Goal: Task Accomplishment & Management: Complete application form

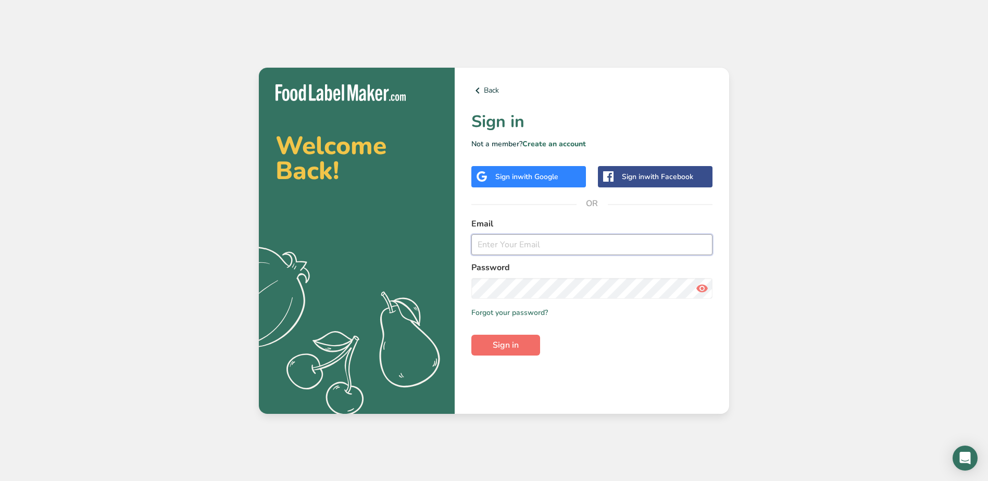
type input "[EMAIL_ADDRESS][DOMAIN_NAME]"
click at [503, 340] on span "Sign in" at bounding box center [506, 345] width 26 height 13
click at [500, 340] on span "Sign in" at bounding box center [506, 345] width 26 height 13
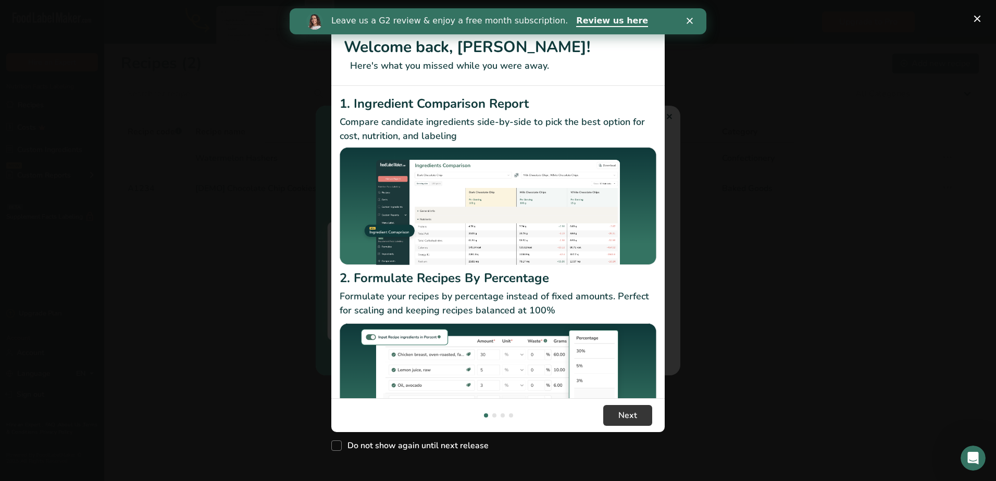
click at [687, 12] on div "Leave us a G2 review & enjoy a free month subscription. Review us here" at bounding box center [498, 21] width 417 height 26
click at [981, 17] on button "New Features" at bounding box center [977, 18] width 17 height 17
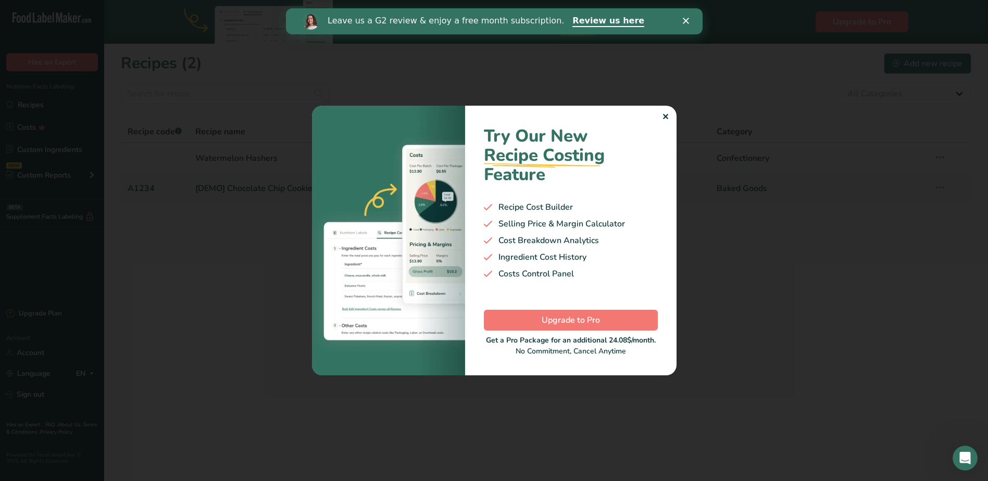
click at [668, 116] on div "✕" at bounding box center [665, 117] width 7 height 13
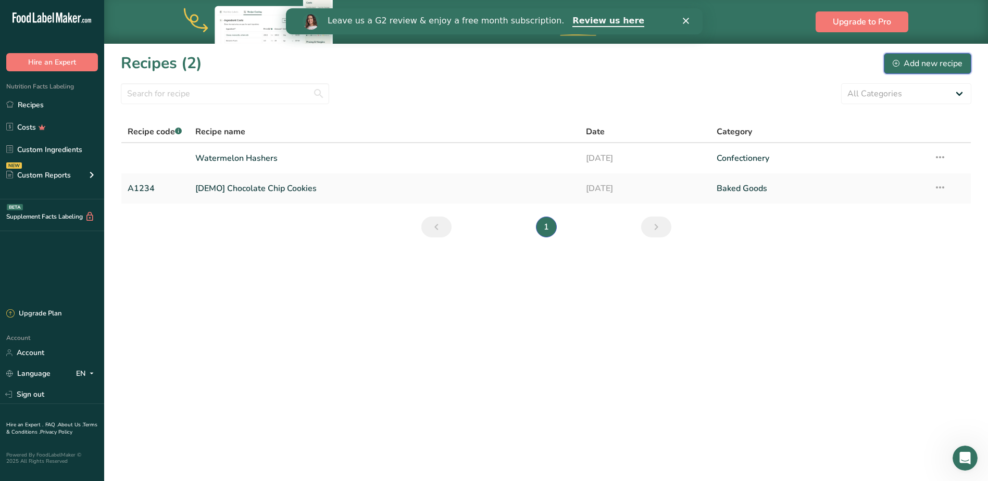
click at [907, 58] on div "Add new recipe" at bounding box center [928, 63] width 70 height 13
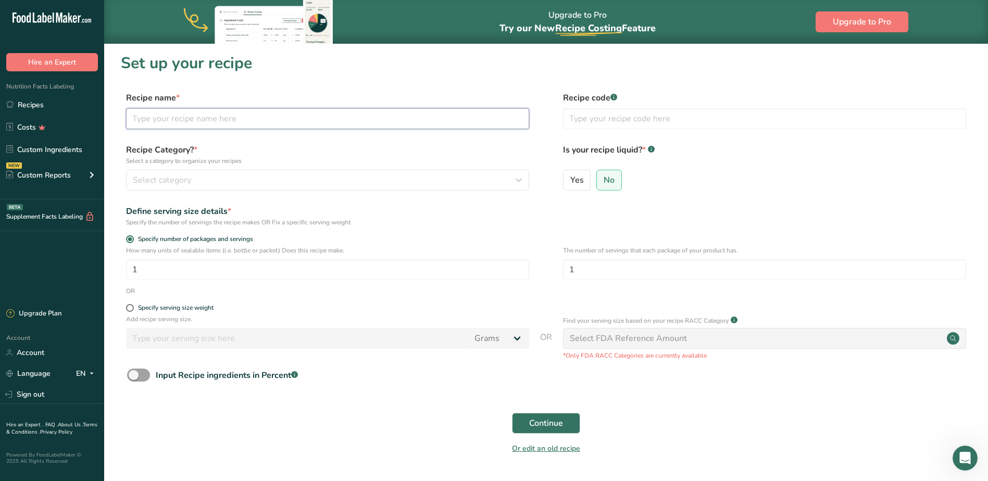
click at [172, 122] on input "text" at bounding box center [327, 118] width 403 height 21
type input "Live Rosin Salt Water Taffy"
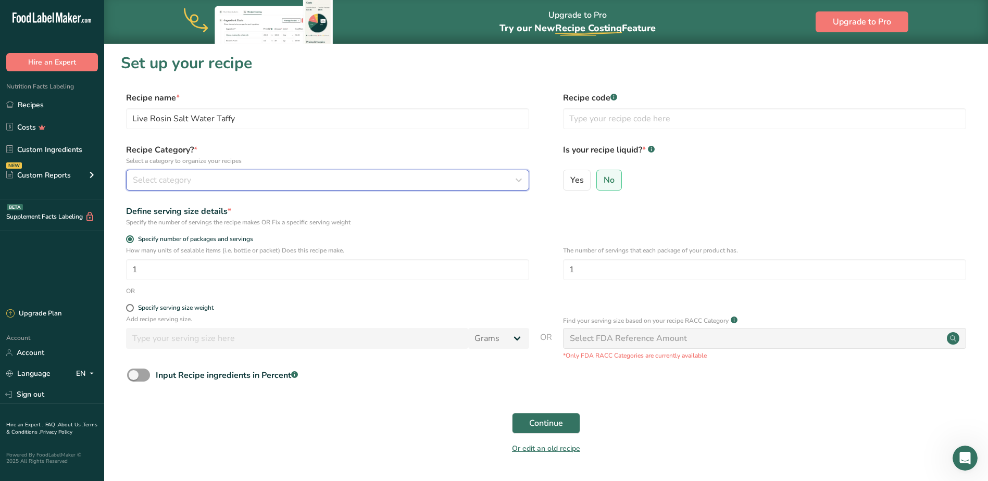
click at [192, 185] on div "Select category" at bounding box center [324, 180] width 383 height 13
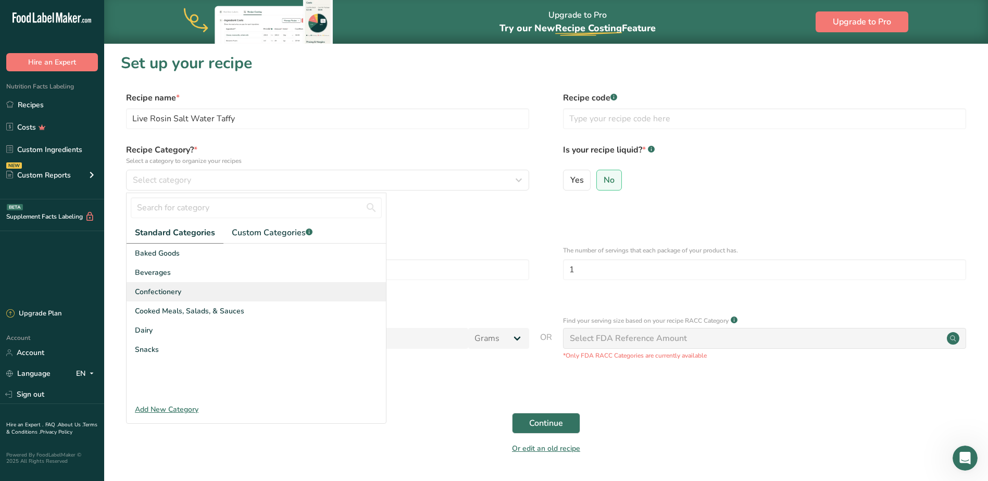
click at [163, 292] on span "Confectionery" at bounding box center [158, 292] width 46 height 11
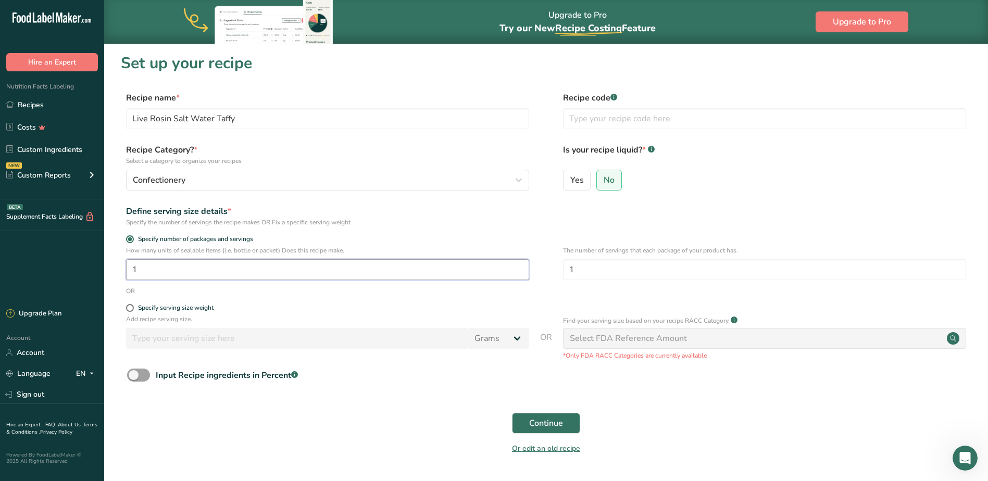
click at [177, 264] on input "1" at bounding box center [327, 269] width 403 height 21
click at [129, 309] on span at bounding box center [130, 308] width 8 height 8
click at [129, 309] on input "Specify serving size weight" at bounding box center [129, 308] width 7 height 7
radio input "true"
radio input "false"
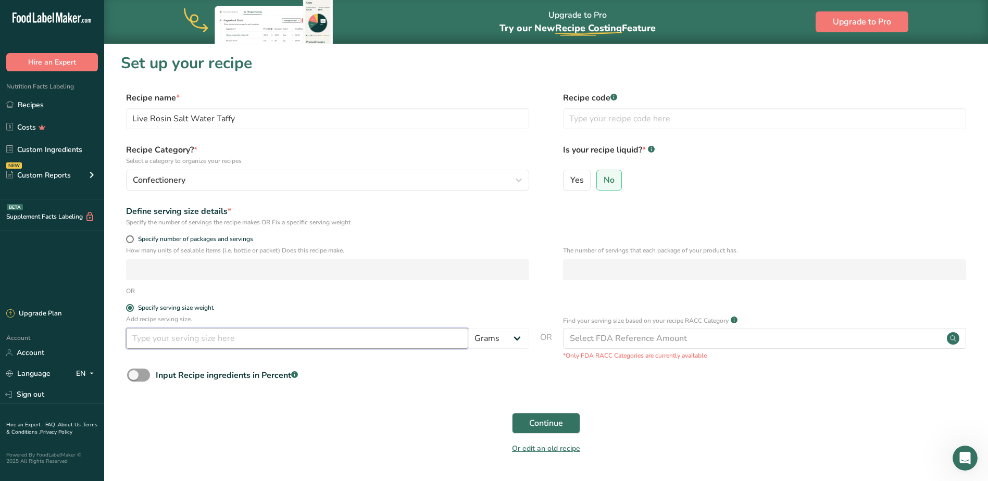
click at [197, 343] on input "number" at bounding box center [297, 338] width 342 height 21
type input "5"
click at [561, 415] on button "Continue" at bounding box center [546, 423] width 68 height 21
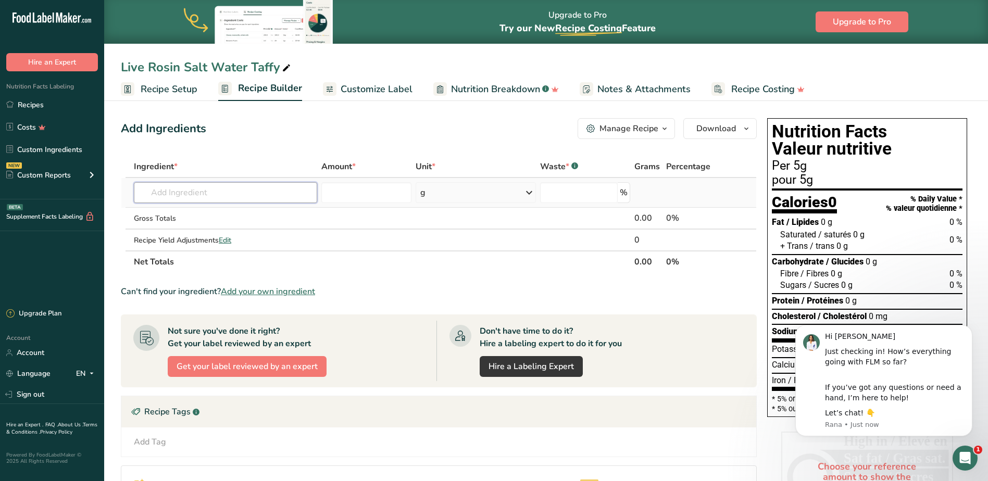
click at [166, 199] on input "text" at bounding box center [225, 192] width 183 height 21
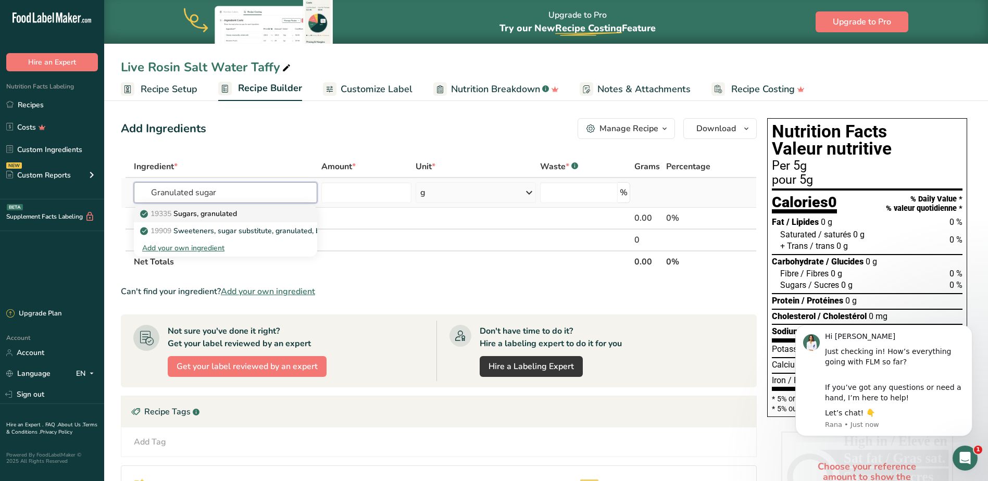
type input "Granulated sugar"
click at [225, 214] on p "19335 [GEOGRAPHIC_DATA], granulated" at bounding box center [189, 213] width 95 height 11
type input "Sugars, granulated"
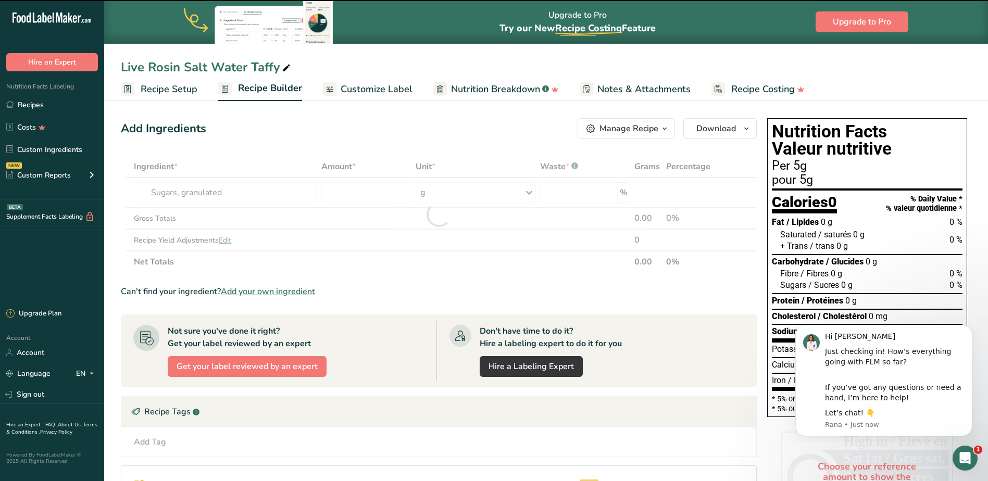
type input "0"
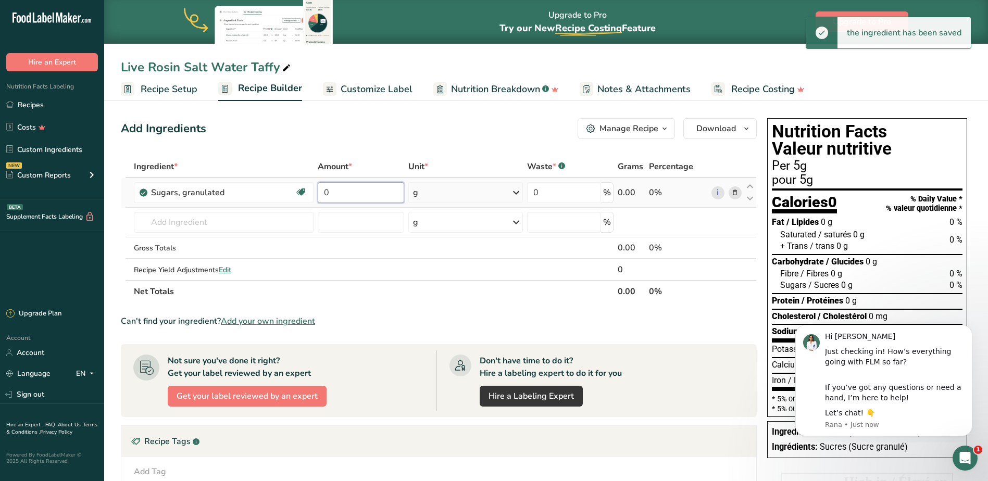
click at [353, 199] on input "0" at bounding box center [361, 192] width 86 height 21
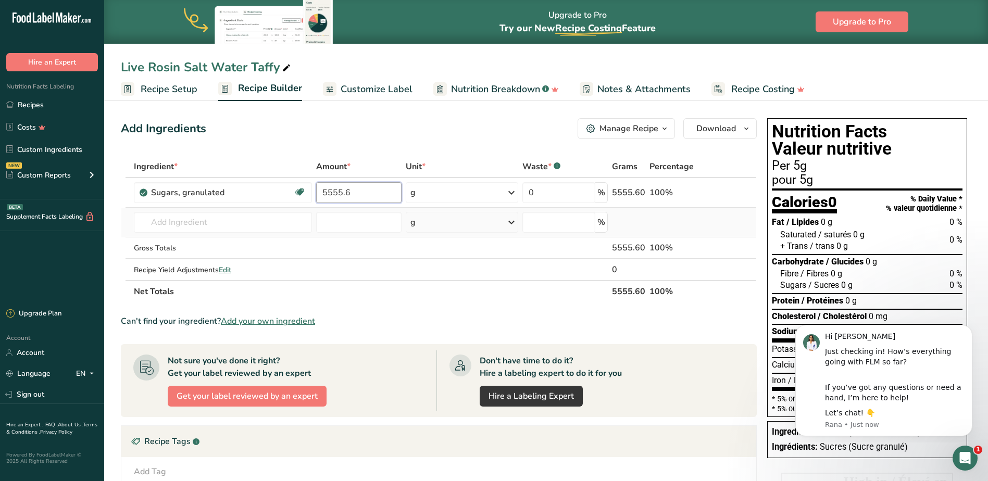
type input "5555.6"
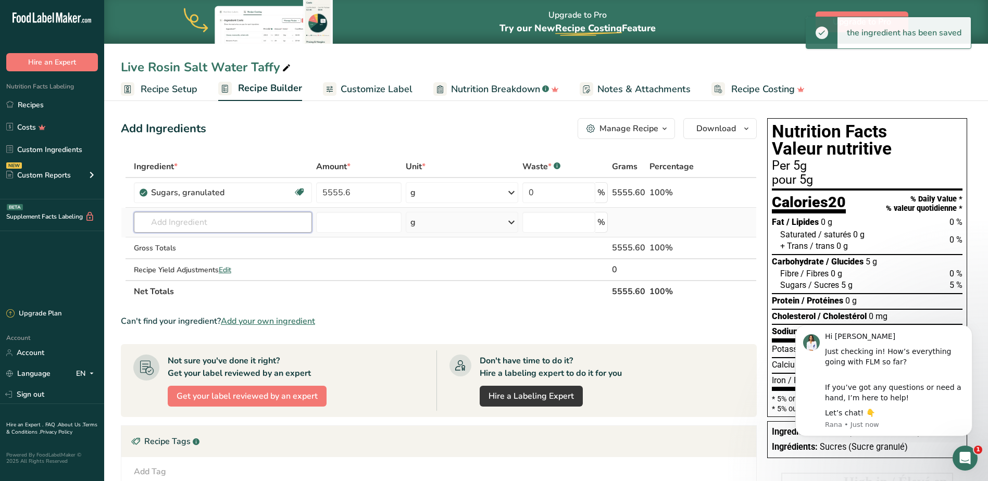
click at [197, 220] on input "text" at bounding box center [223, 222] width 178 height 21
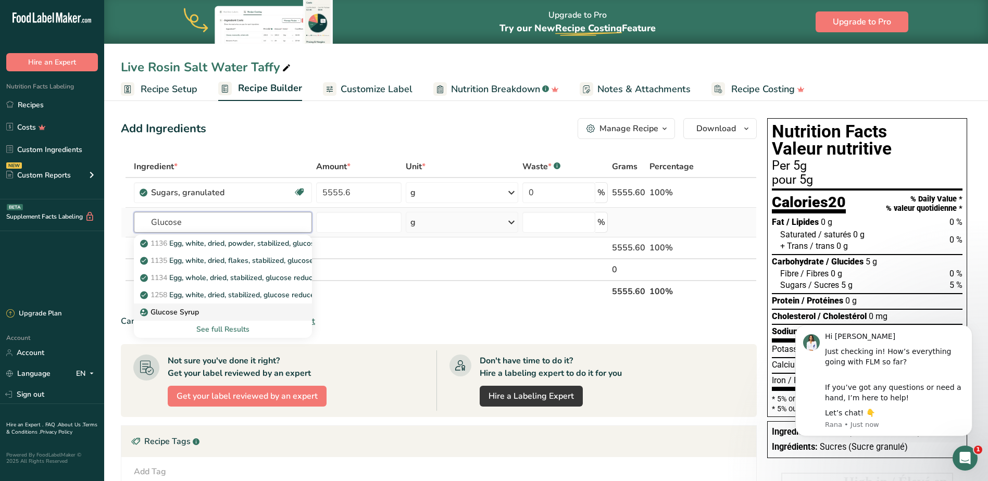
type input "Glucose"
click at [197, 309] on p "Glucose Syrup" at bounding box center [170, 312] width 57 height 11
type input "Glucose Syrup"
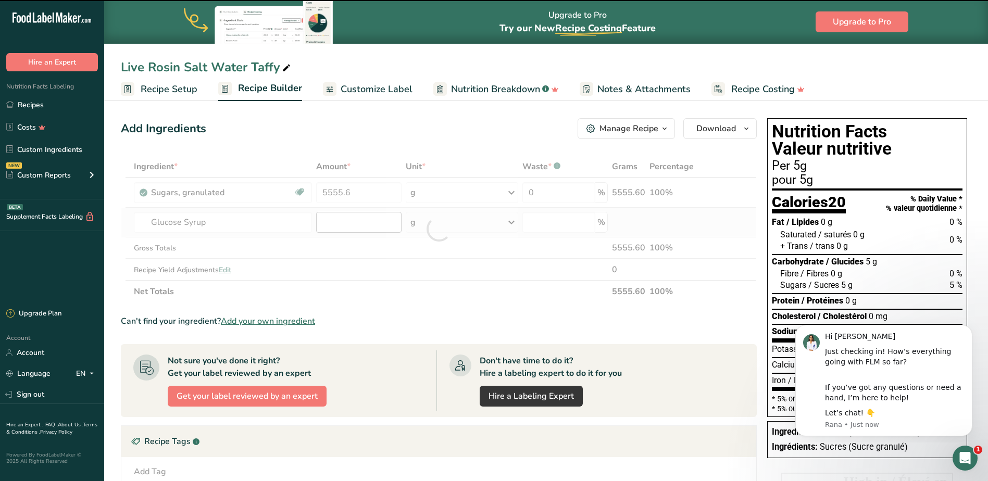
type input "0"
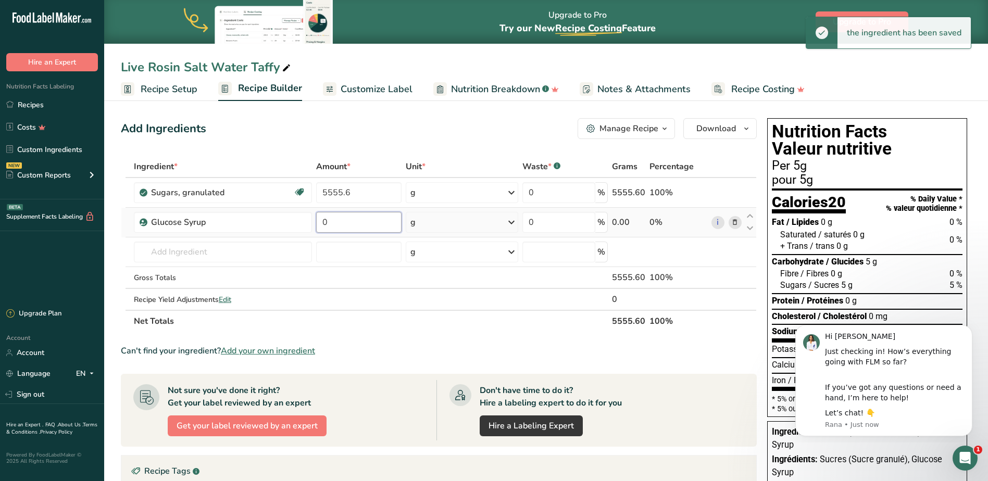
click at [344, 220] on input "0" at bounding box center [358, 222] width 85 height 21
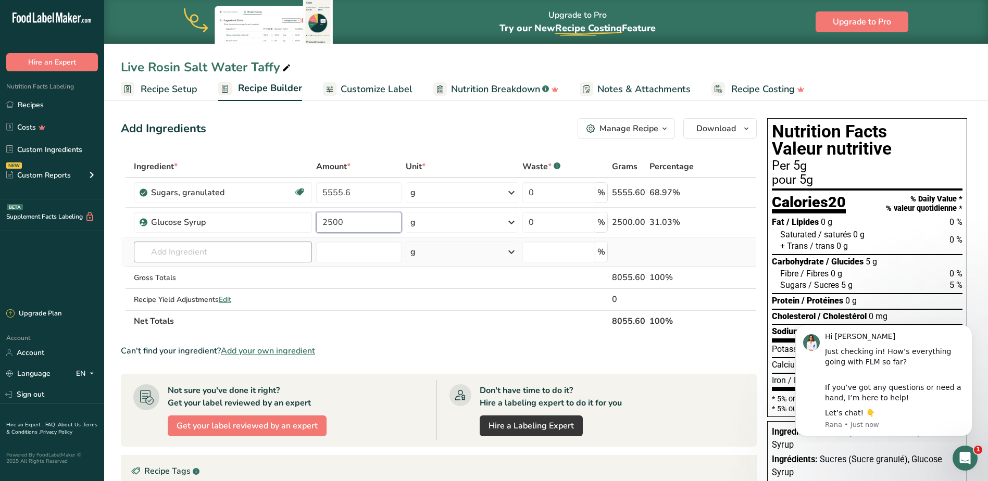
type input "2500"
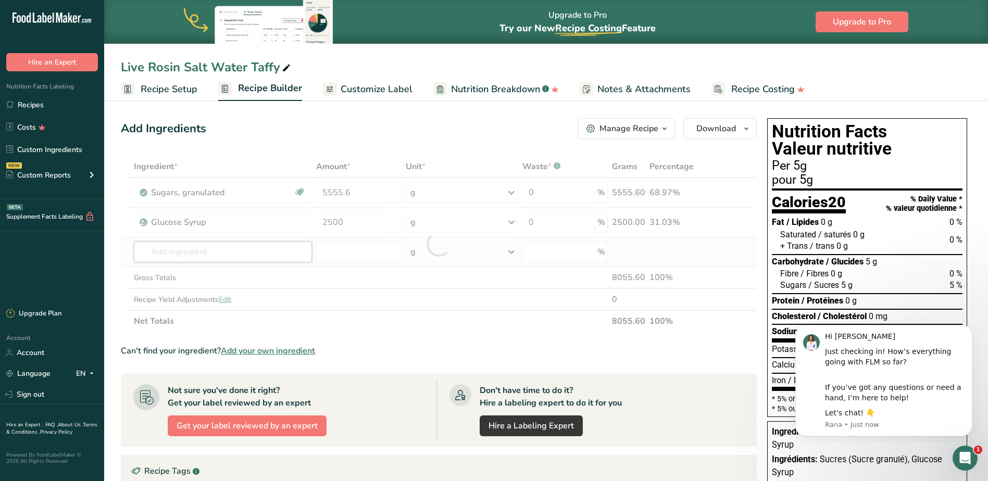
click at [200, 253] on div "Ingredient * Amount * Unit * Waste * .a-a{fill:#347362;}.b-a{fill:#fff;} Grams …" at bounding box center [439, 244] width 636 height 177
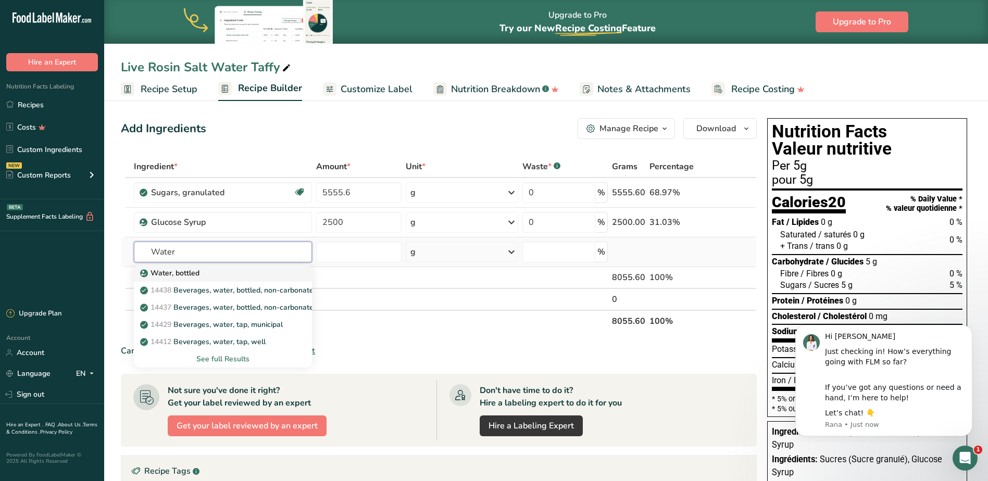
type input "Water"
click at [188, 267] on link "Water, bottled" at bounding box center [223, 273] width 178 height 17
type input "Water, bottled"
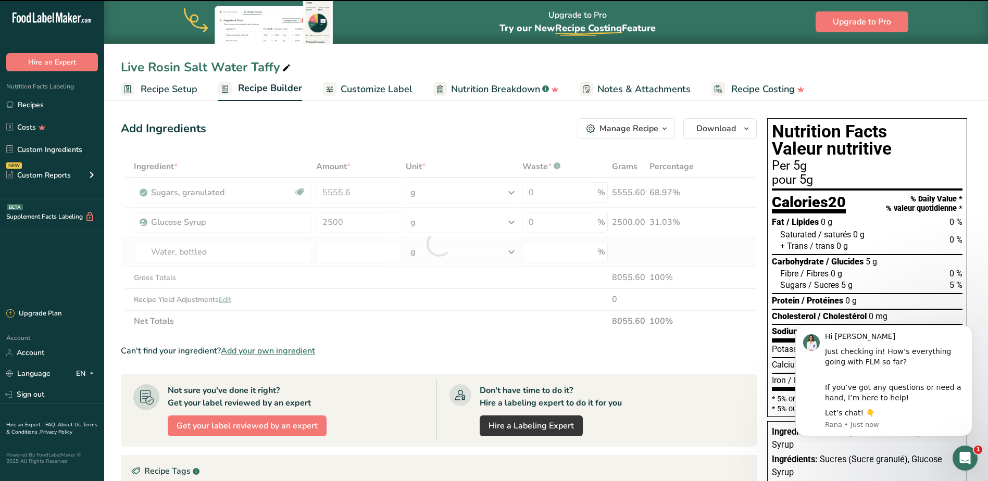
type input "0"
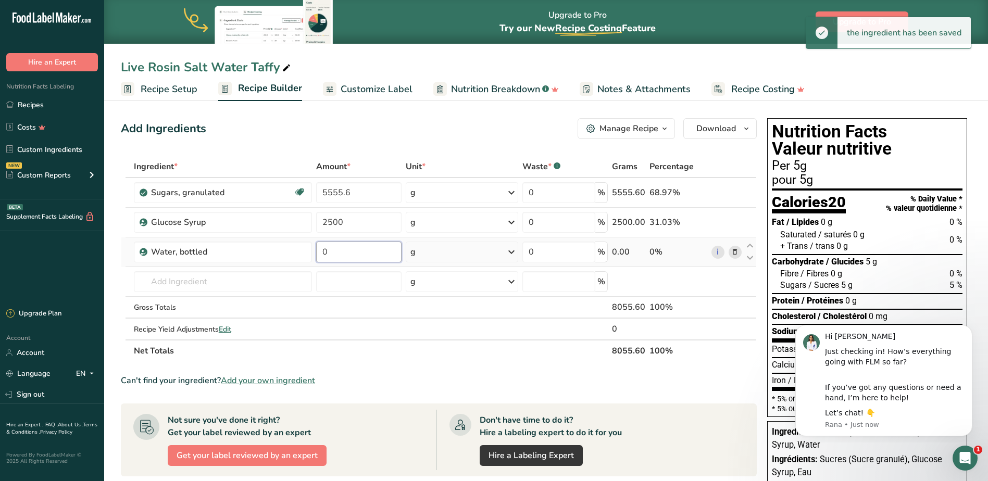
click at [342, 247] on input "0" at bounding box center [358, 252] width 85 height 21
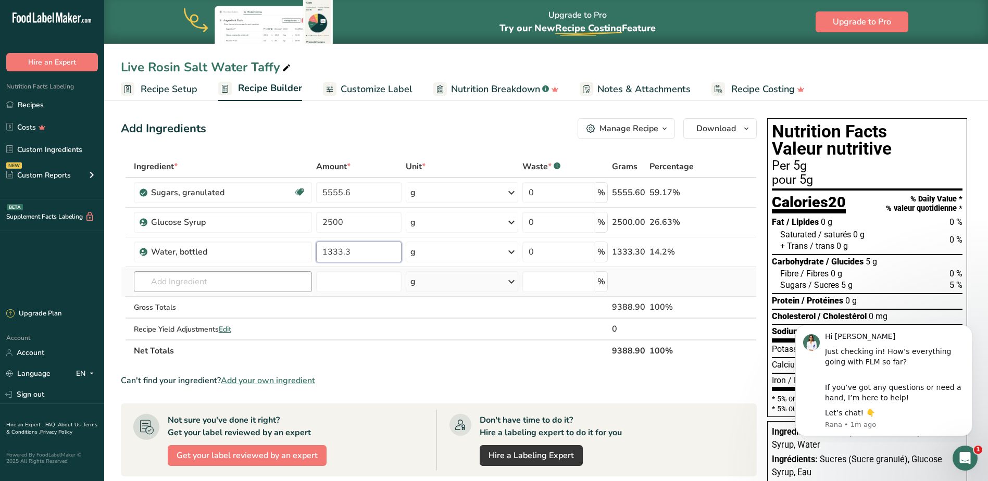
type input "1333.3"
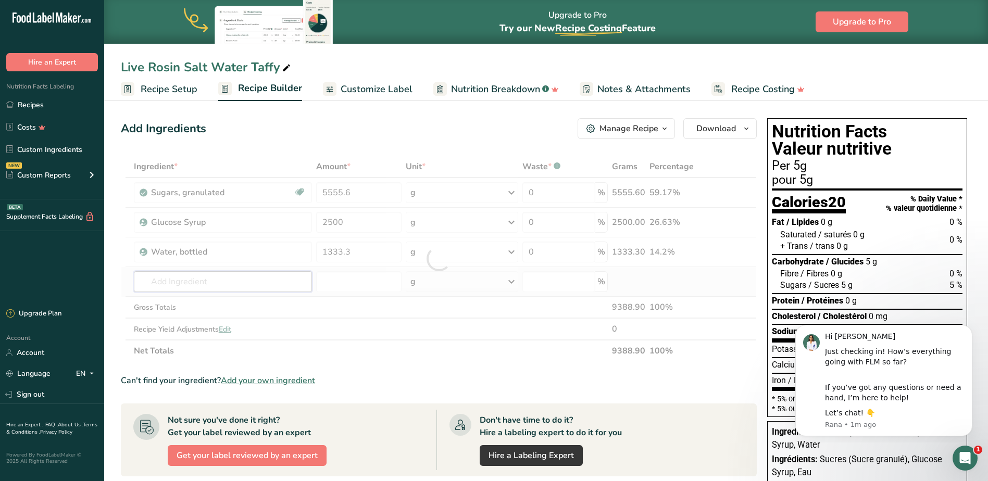
click at [265, 279] on div "Ingredient * Amount * Unit * Waste * .a-a{fill:#347362;}.b-a{fill:#fff;} Grams …" at bounding box center [439, 259] width 636 height 206
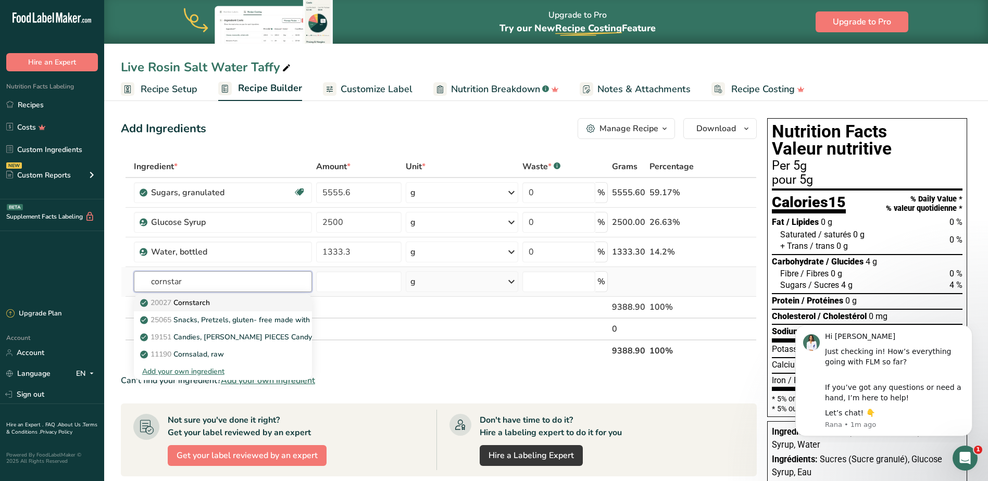
type input "cornstar"
click at [204, 301] on p "20027 [GEOGRAPHIC_DATA]" at bounding box center [176, 303] width 68 height 11
type input "Cornstarch"
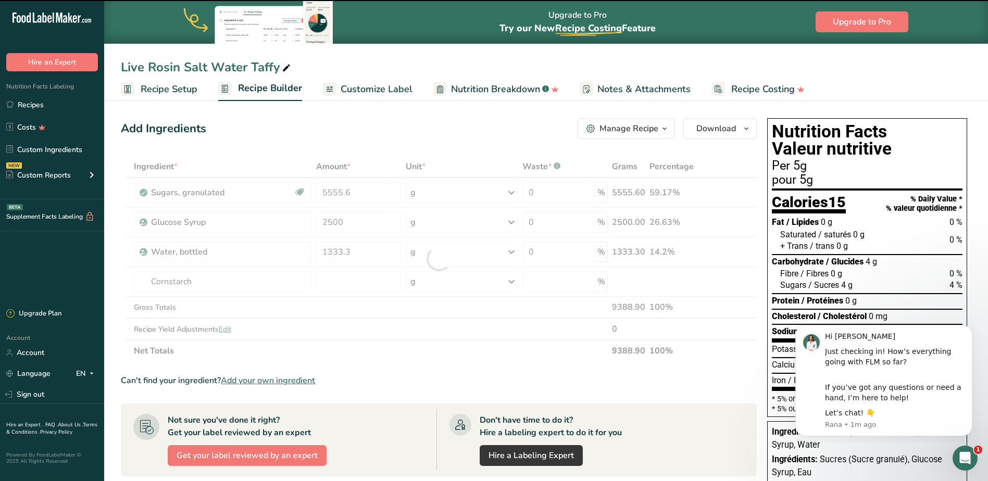
type input "0"
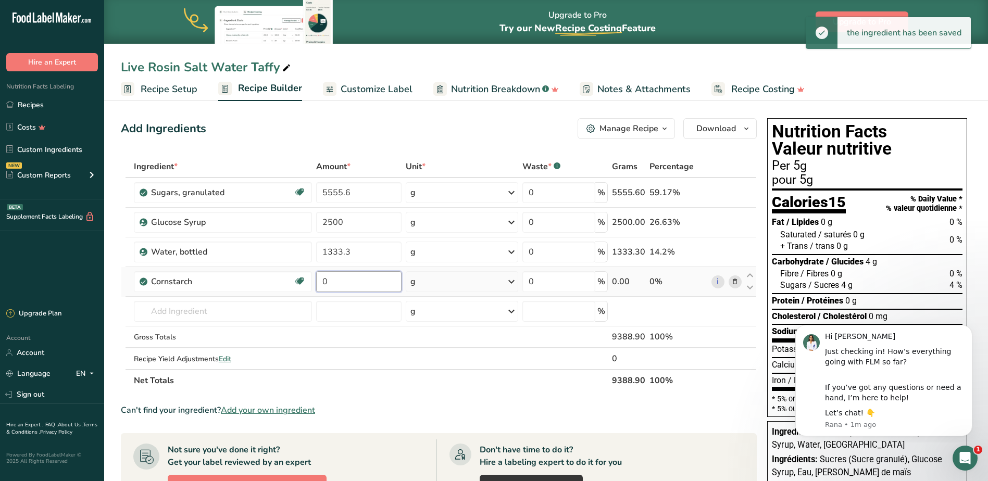
click at [347, 282] on input "0" at bounding box center [358, 281] width 85 height 21
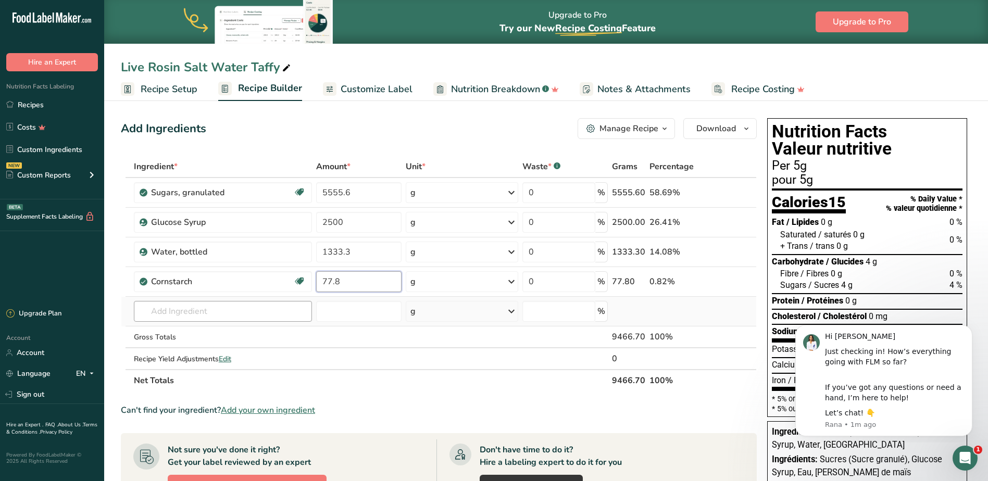
type input "77.8"
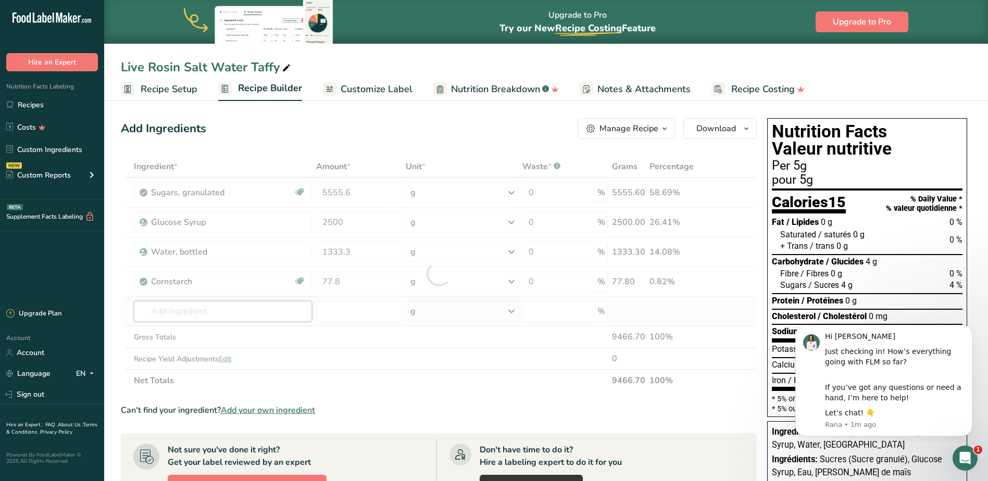
click at [196, 312] on div "Ingredient * Amount * Unit * Waste * .a-a{fill:#347362;}.b-a{fill:#fff;} Grams …" at bounding box center [439, 274] width 636 height 236
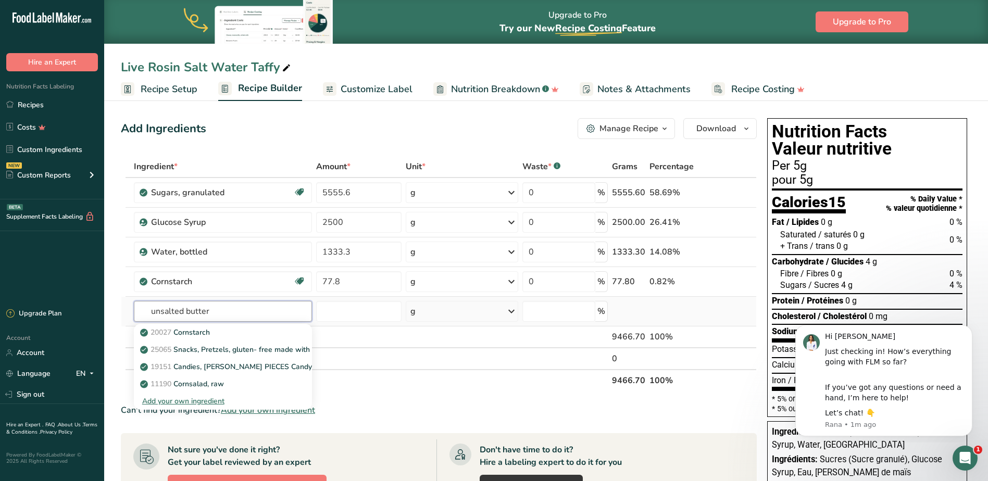
type input "unsalted butter"
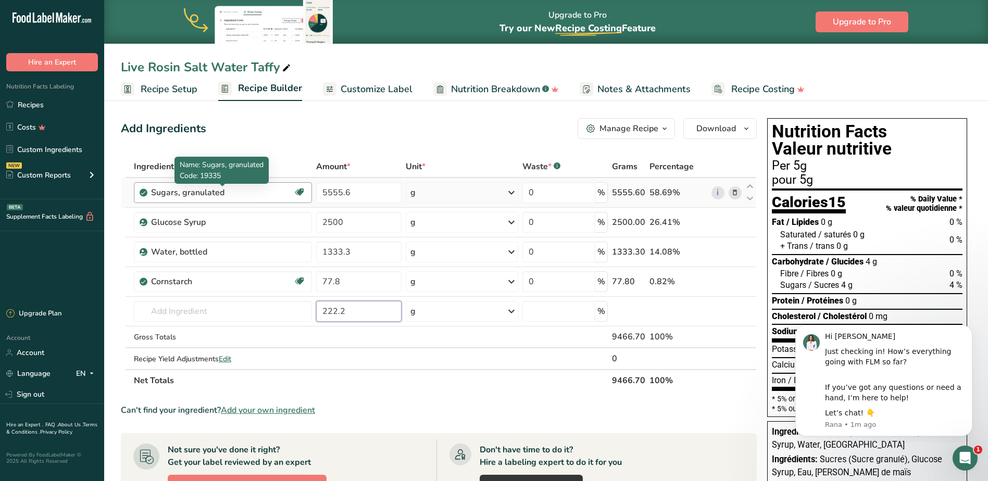
type input "222.2"
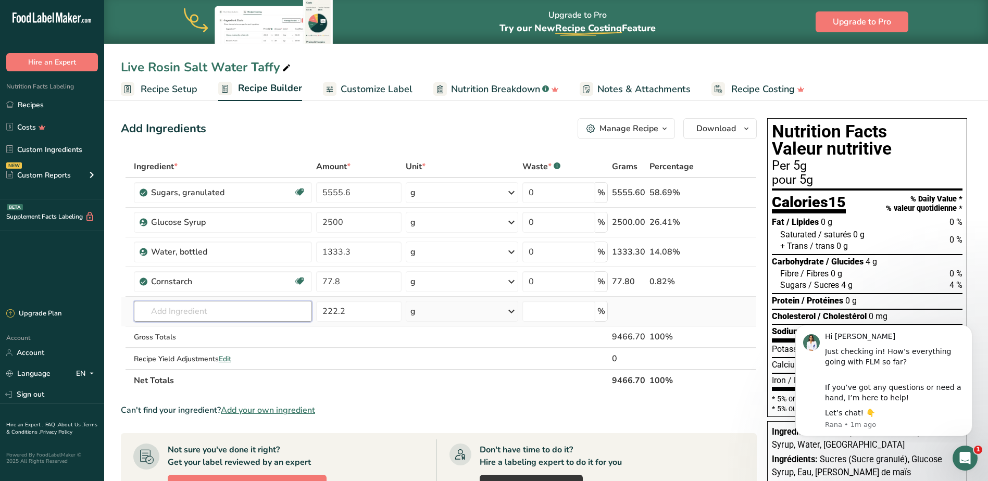
click at [195, 314] on input "text" at bounding box center [223, 311] width 178 height 21
type input "b"
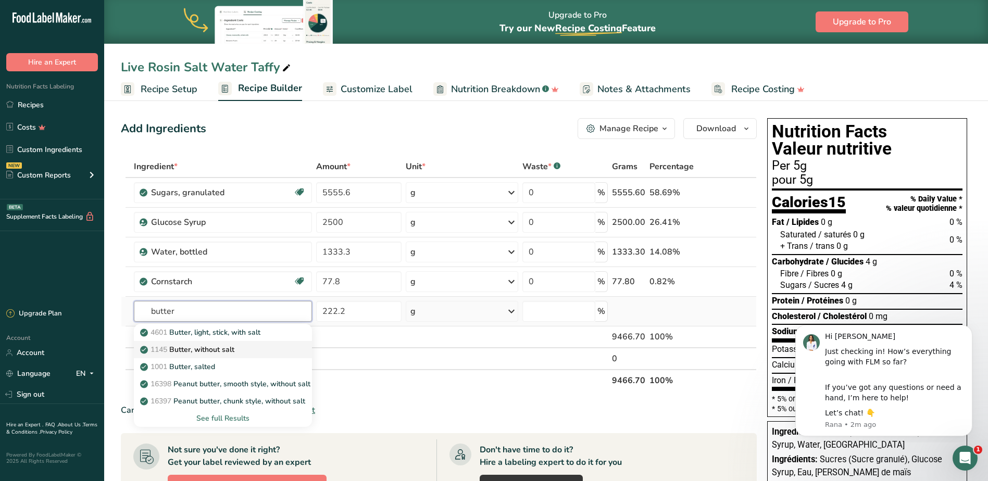
type input "butter"
click at [222, 346] on p "1145 Butter, without salt" at bounding box center [188, 349] width 92 height 11
type input "Butter, without salt"
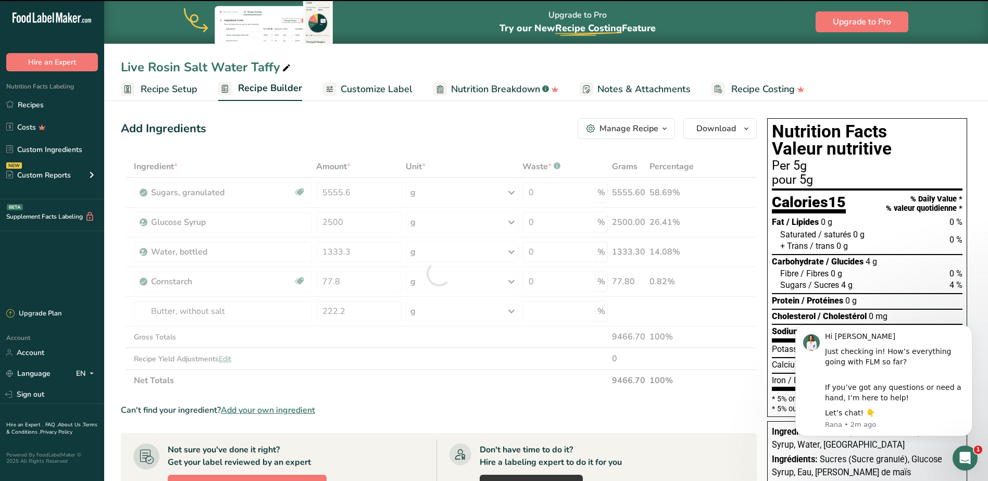
type input "0"
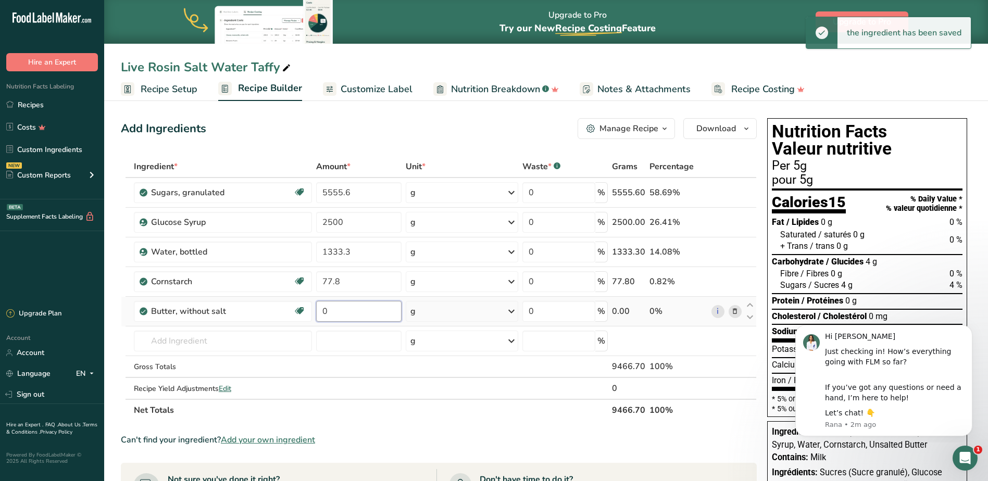
click at [365, 311] on input "0" at bounding box center [358, 311] width 85 height 21
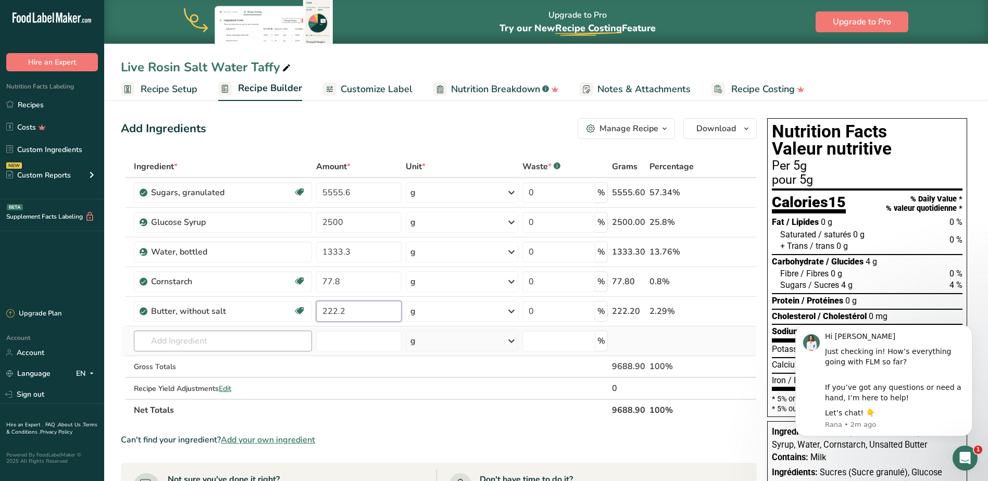
type input "222.2"
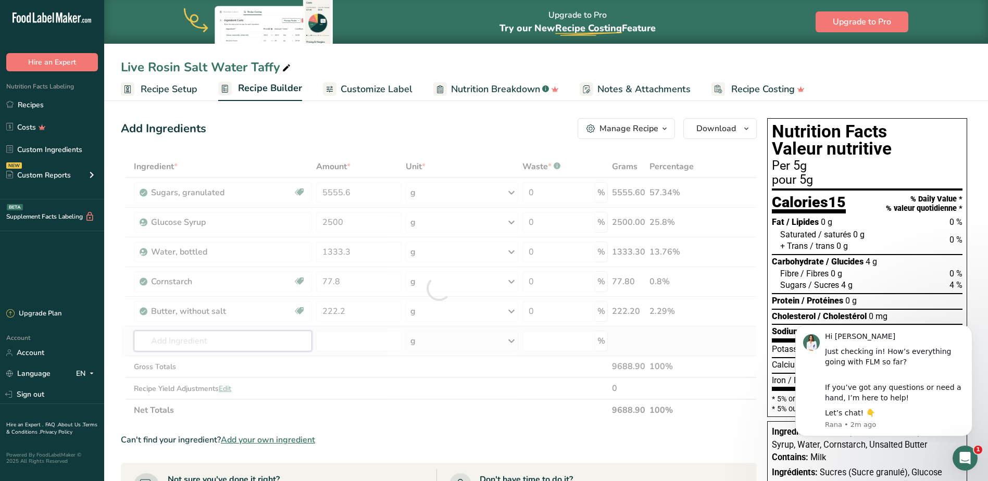
click at [207, 344] on div "Ingredient * Amount * Unit * Waste * .a-a{fill:#347362;}.b-a{fill:#fff;} Grams …" at bounding box center [439, 289] width 636 height 266
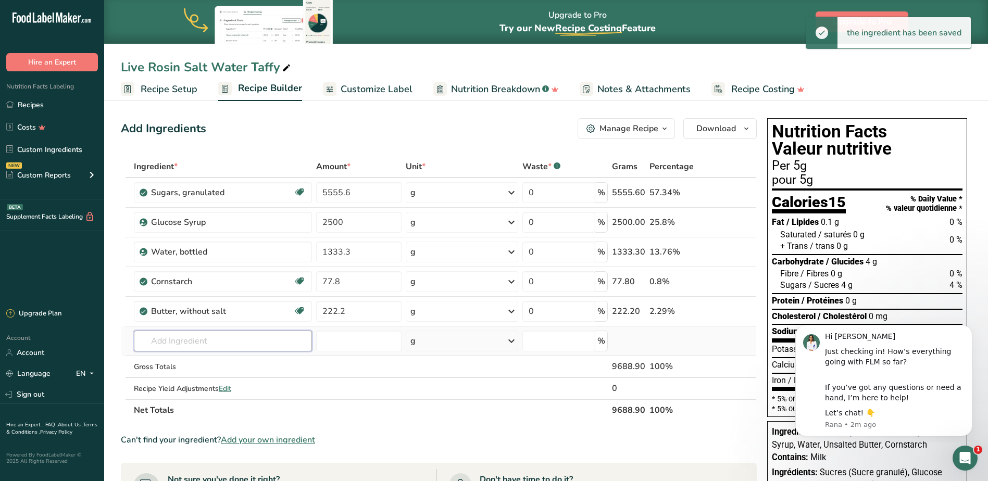
click at [205, 336] on input "text" at bounding box center [223, 341] width 179 height 21
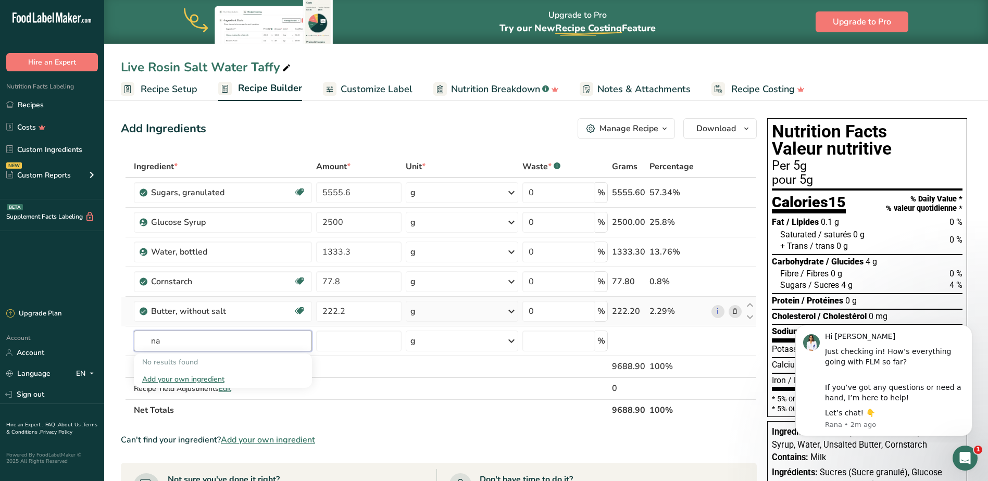
type input "n"
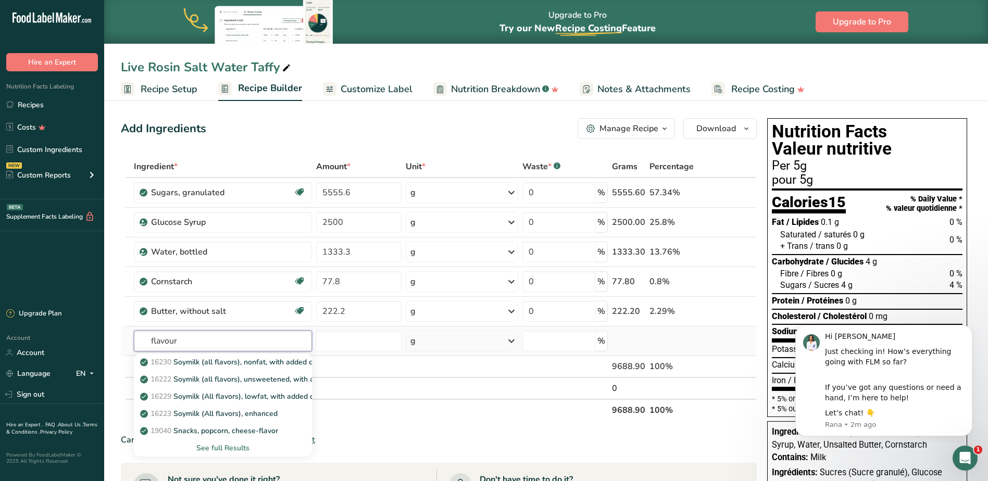
type input "flavour"
click at [217, 447] on div "See full Results" at bounding box center [223, 448] width 162 height 11
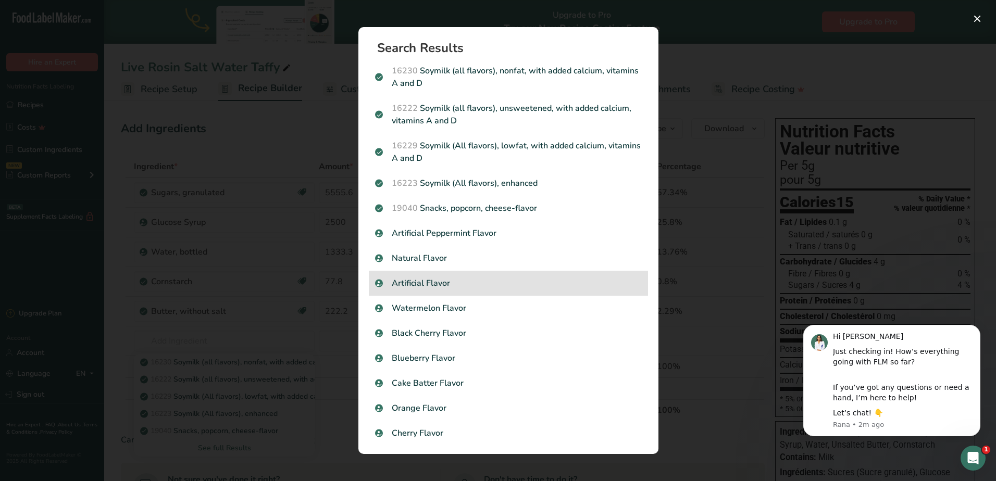
click at [425, 284] on p "Artificial Flavor" at bounding box center [508, 283] width 267 height 13
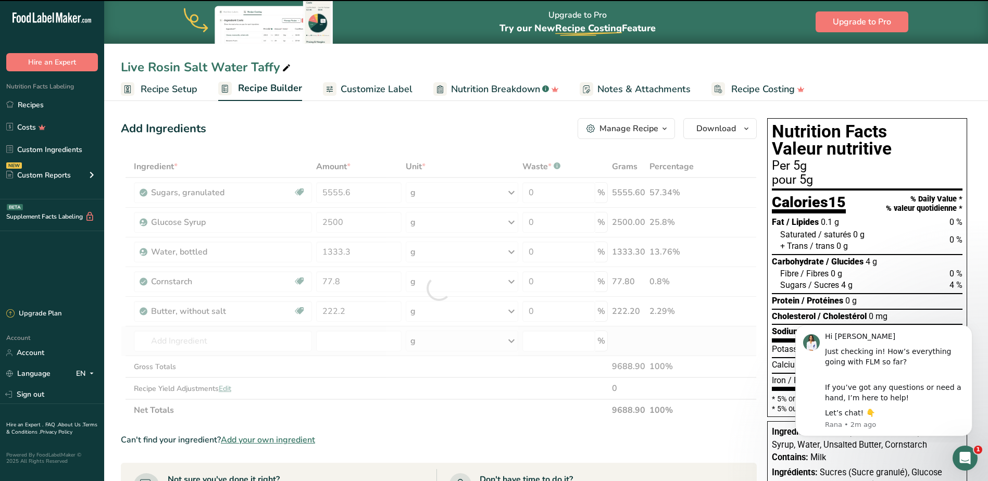
type input "0"
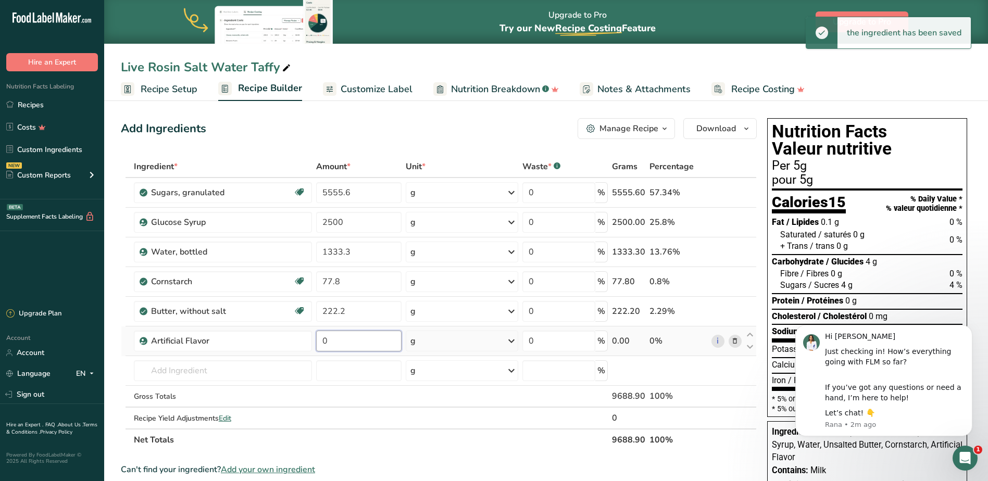
click at [366, 345] on input "0" at bounding box center [358, 341] width 85 height 21
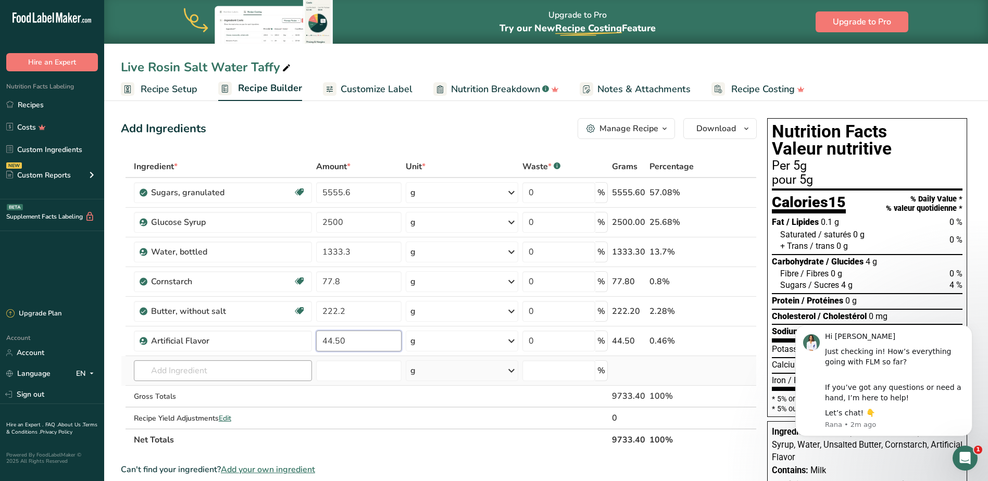
type input "44.50"
click at [208, 375] on div "Ingredient * Amount * Unit * Waste * .a-a{fill:#347362;}.b-a{fill:#fff;} Grams …" at bounding box center [439, 303] width 636 height 295
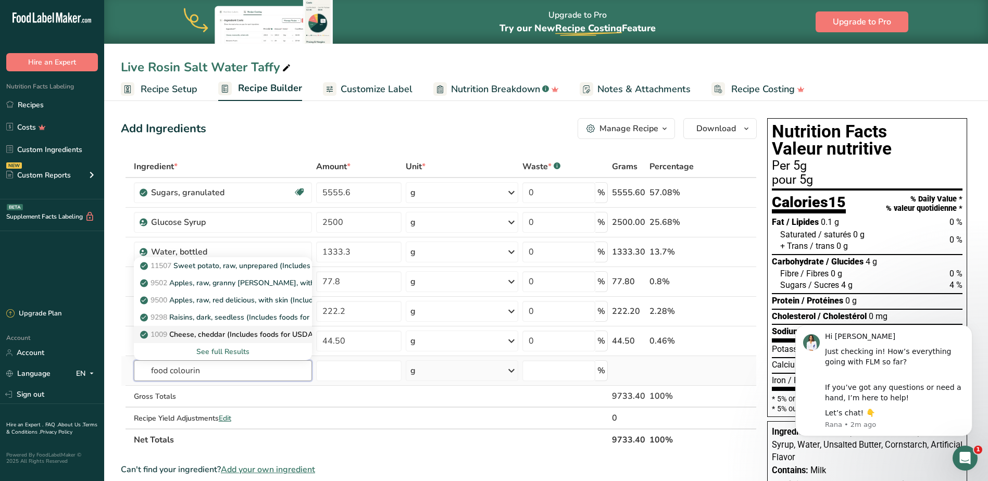
type input "food colouring"
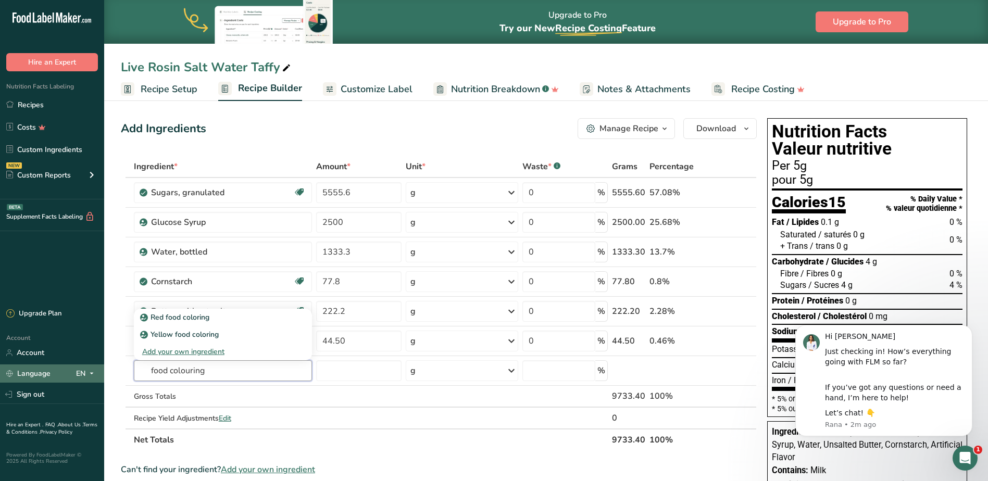
drag, startPoint x: 209, startPoint y: 369, endPoint x: 66, endPoint y: 373, distance: 143.3
click at [66, 373] on div ".a-20{fill:#fff;} Hire an Expert Nutrition Facts Labeling Recipes Costs Custom …" at bounding box center [494, 404] width 988 height 809
type input "colouring"
drag, startPoint x: 200, startPoint y: 350, endPoint x: 221, endPoint y: 358, distance: 22.4
click at [200, 350] on div "Add your own ingredient" at bounding box center [223, 351] width 162 height 11
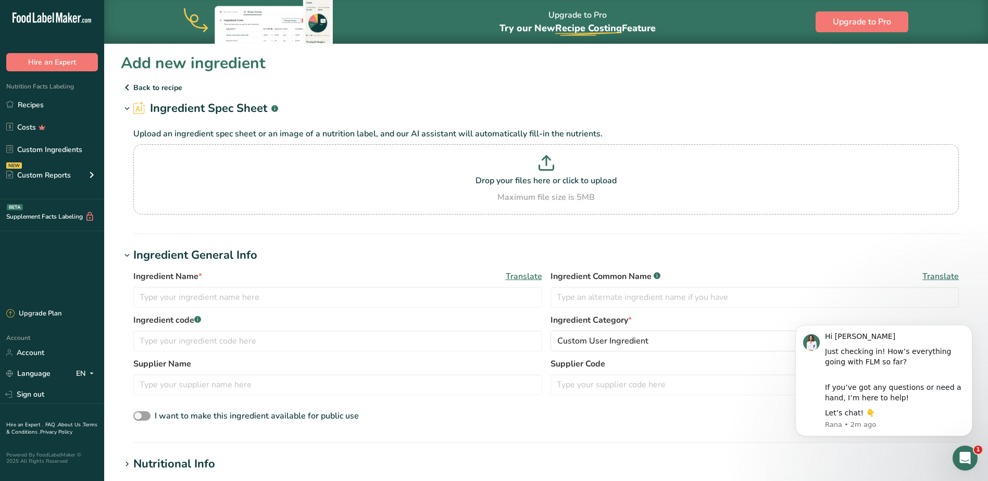
click at [134, 84] on p "Back to recipe" at bounding box center [546, 87] width 851 height 13
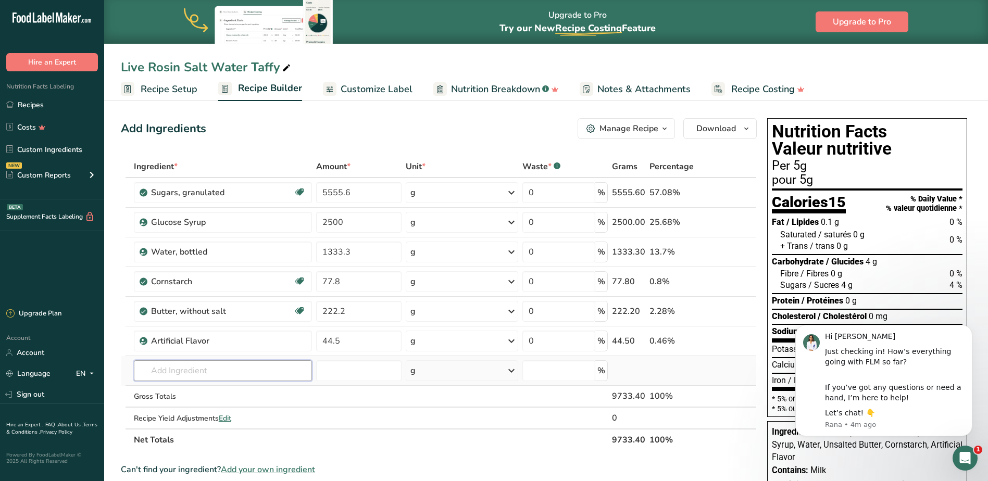
click at [233, 368] on input "text" at bounding box center [223, 371] width 179 height 21
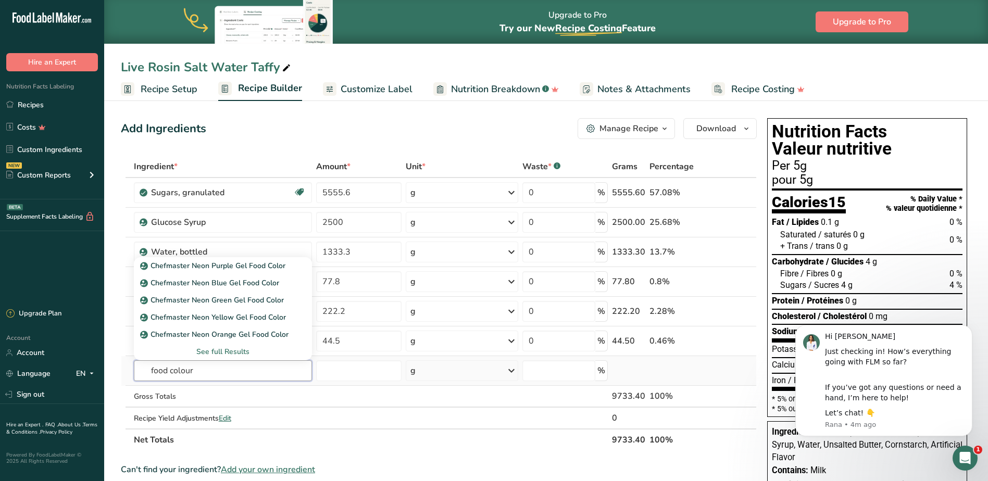
click at [149, 369] on input "food colour" at bounding box center [223, 371] width 179 height 21
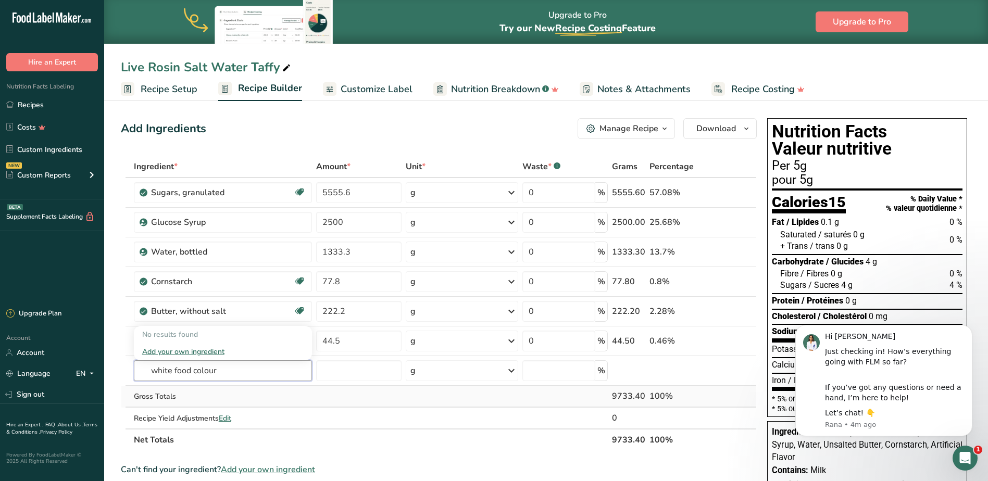
type input "white food colour"
click at [239, 395] on div "Gross Totals" at bounding box center [223, 396] width 179 height 11
click at [226, 374] on input "text" at bounding box center [223, 371] width 179 height 21
type input "food colouring"
click at [187, 412] on p "Yellow food coloring" at bounding box center [180, 409] width 77 height 11
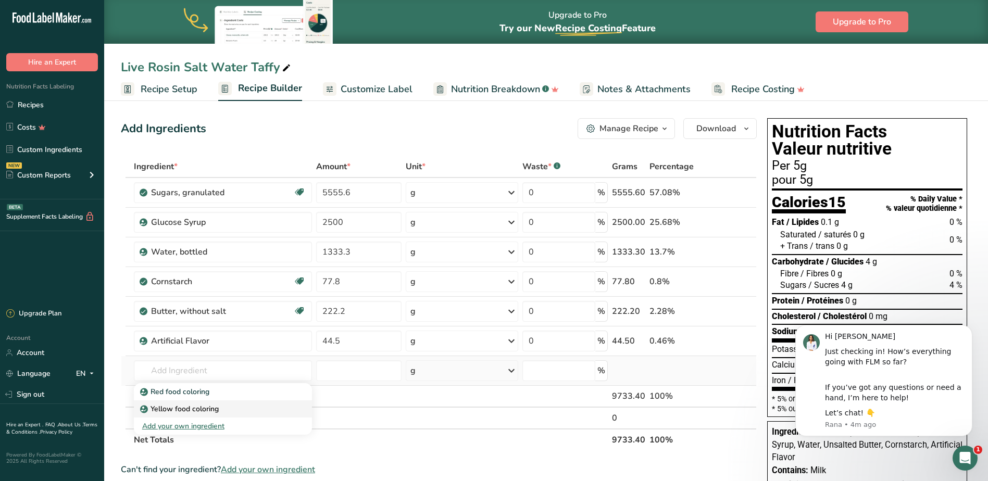
type input "Yellow food coloring"
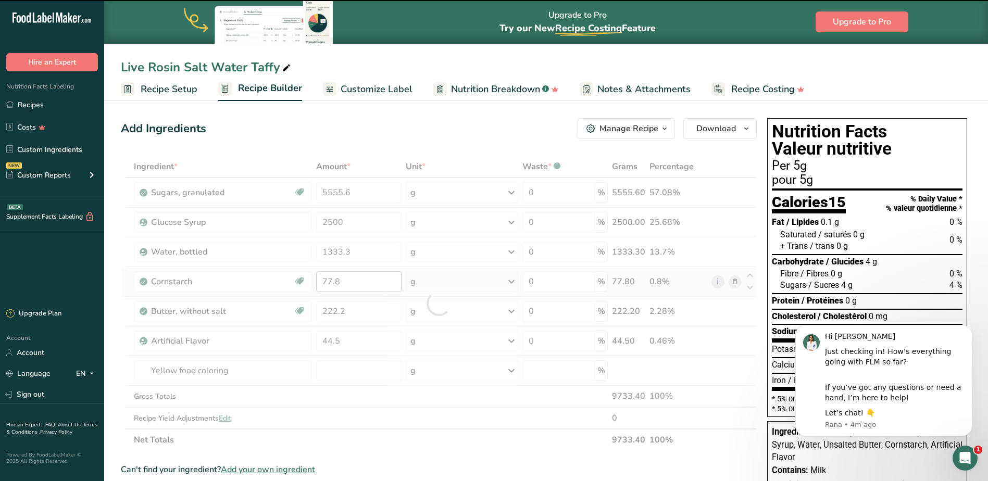
type input "0"
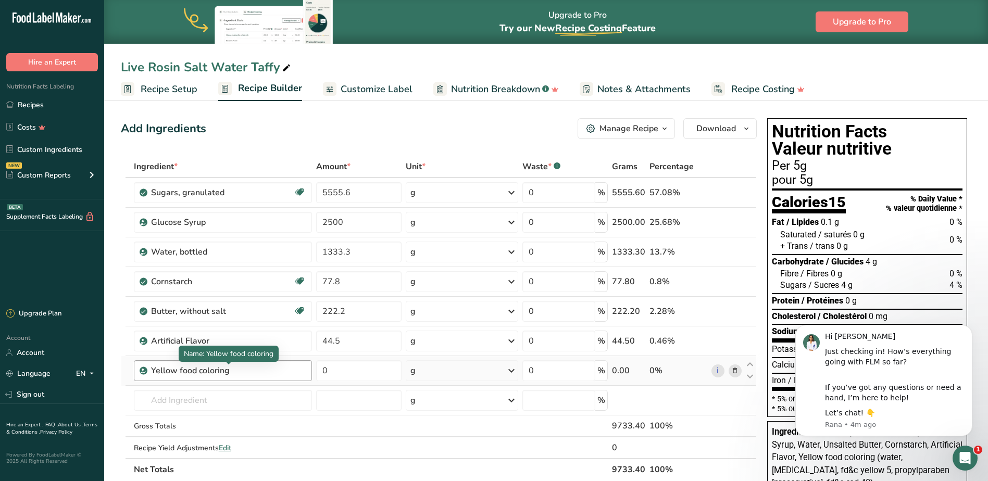
drag, startPoint x: 244, startPoint y: 370, endPoint x: 157, endPoint y: 364, distance: 87.7
click at [157, 364] on div "Yellow food coloring" at bounding box center [223, 371] width 179 height 21
click at [735, 371] on icon at bounding box center [735, 371] width 7 height 11
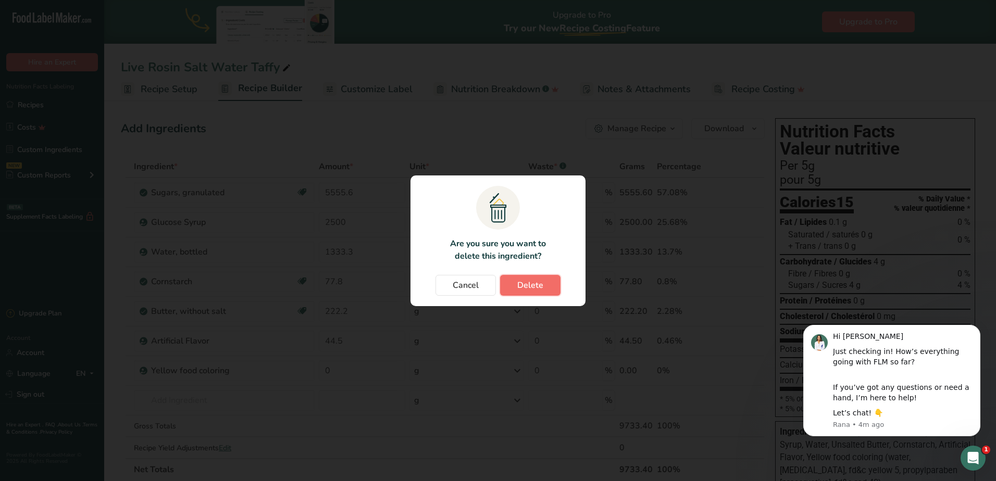
click at [529, 286] on span "Delete" at bounding box center [530, 285] width 26 height 13
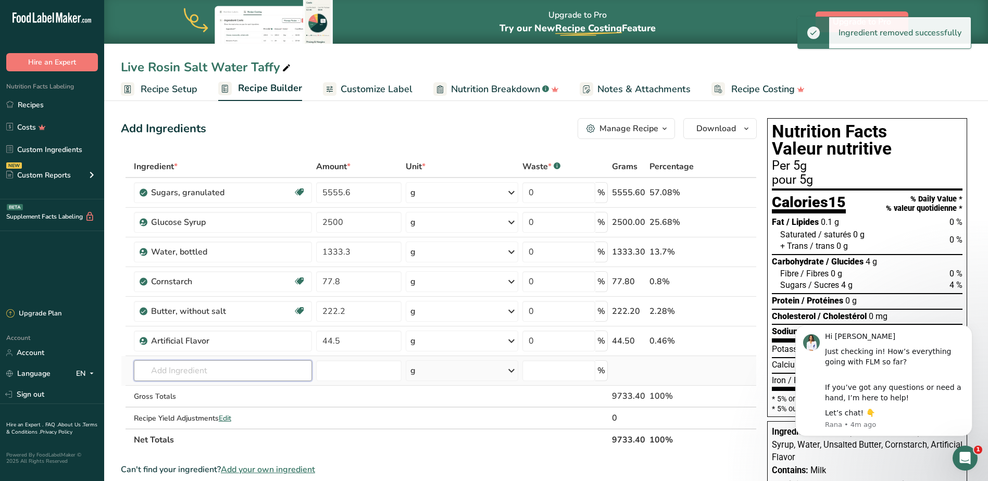
click at [177, 369] on input "text" at bounding box center [223, 371] width 179 height 21
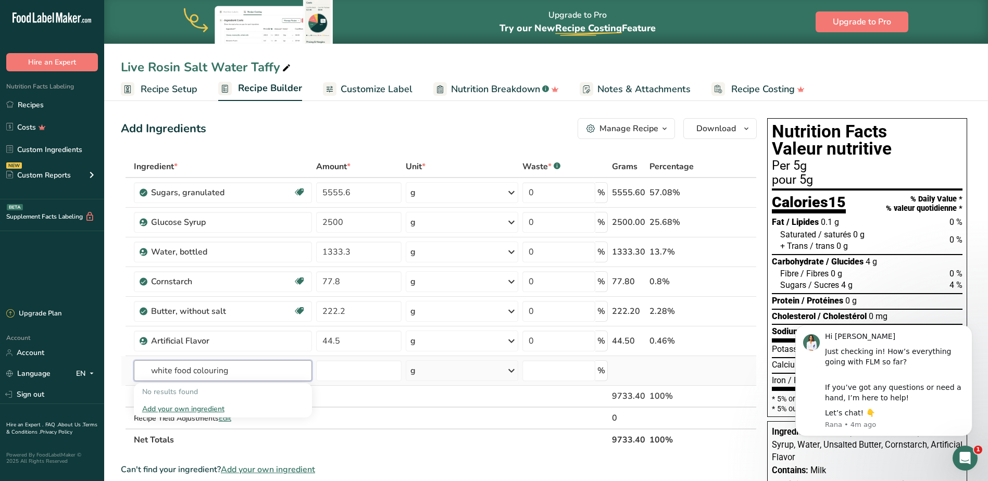
type input "white food colouring"
click at [212, 407] on div "Add your own ingredient" at bounding box center [223, 409] width 162 height 11
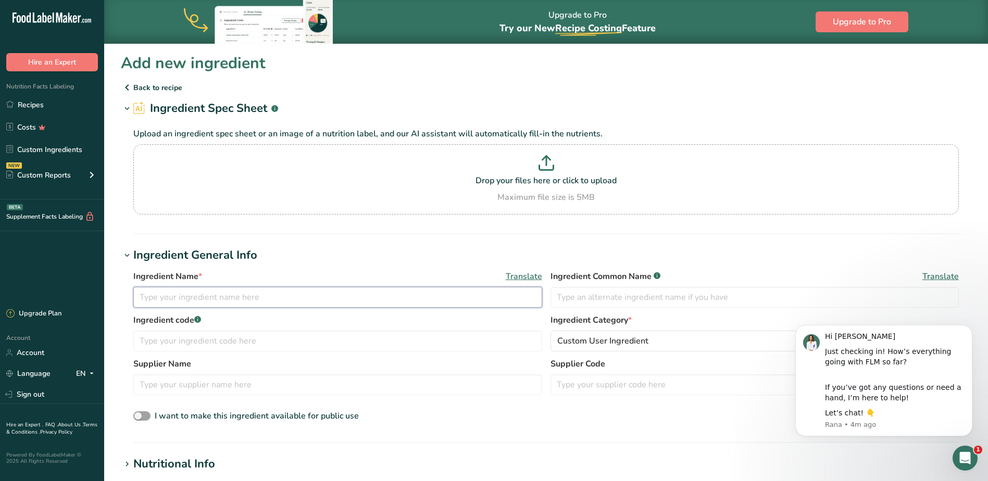
click at [192, 301] on input "text" at bounding box center [337, 297] width 409 height 21
type input "White food colouring"
click at [674, 342] on div "Custom User Ingredient" at bounding box center [752, 341] width 389 height 13
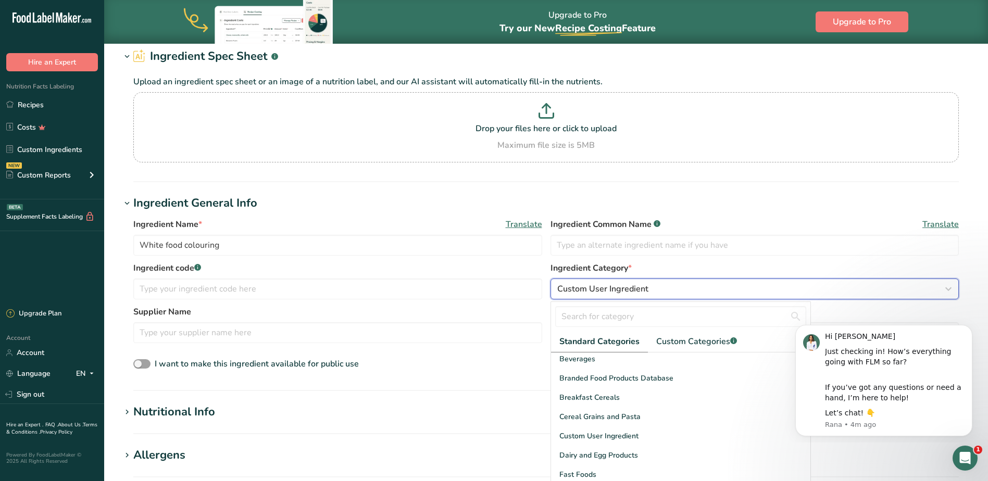
scroll to position [104, 0]
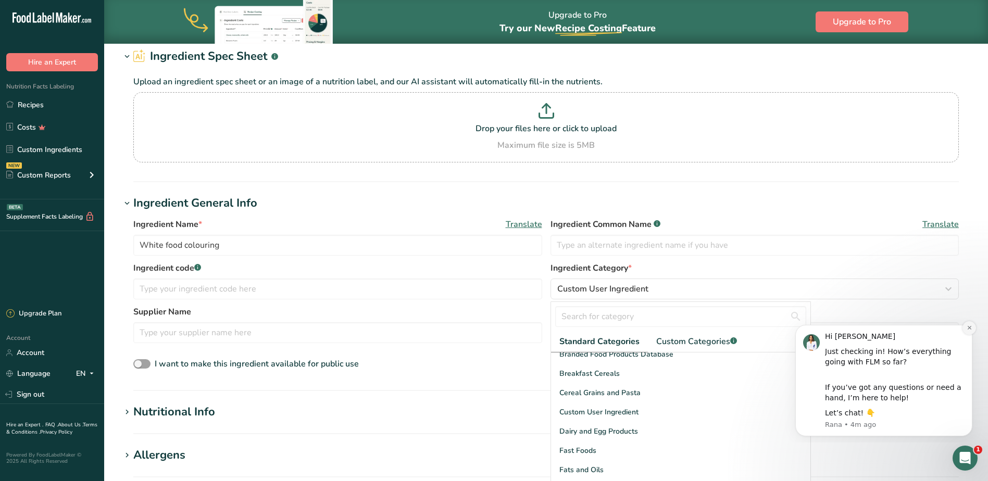
click at [969, 322] on button "Dismiss notification" at bounding box center [970, 328] width 14 height 14
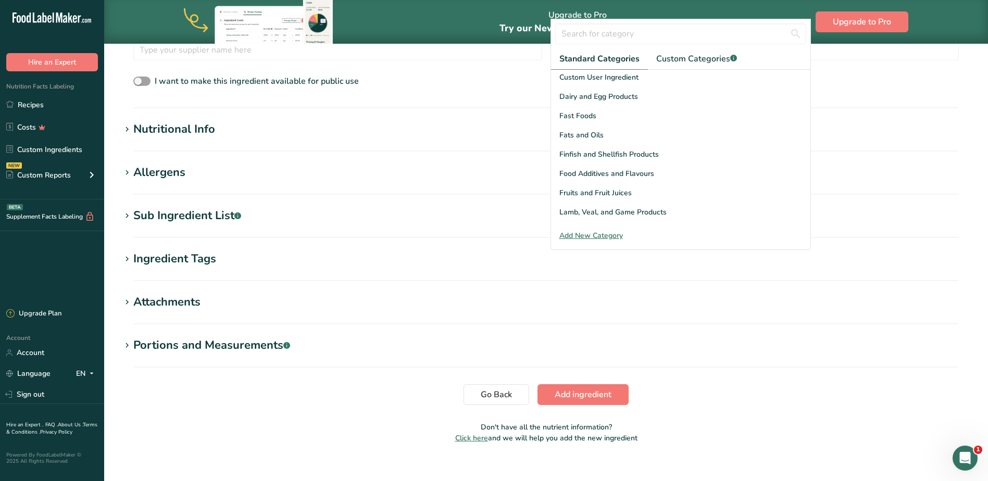
scroll to position [348, 0]
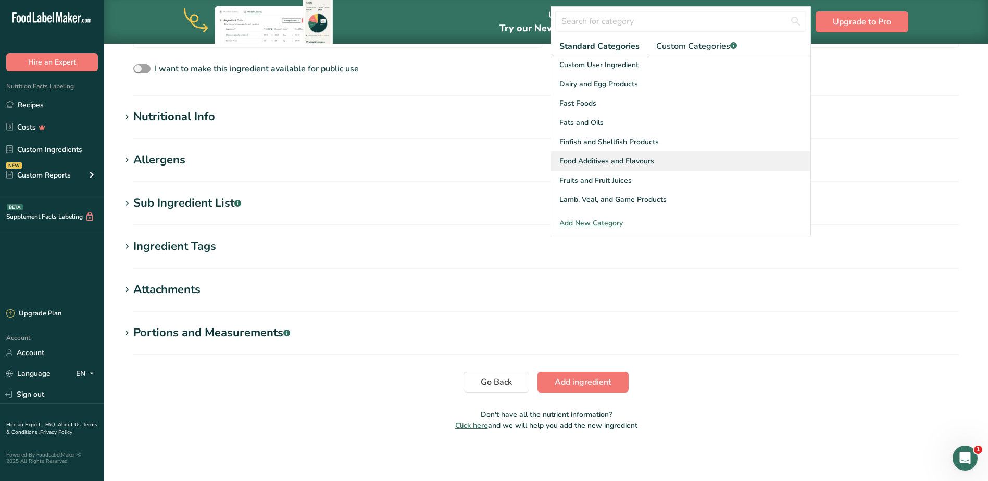
click at [637, 165] on span "Food Additives and Flavours" at bounding box center [607, 161] width 95 height 11
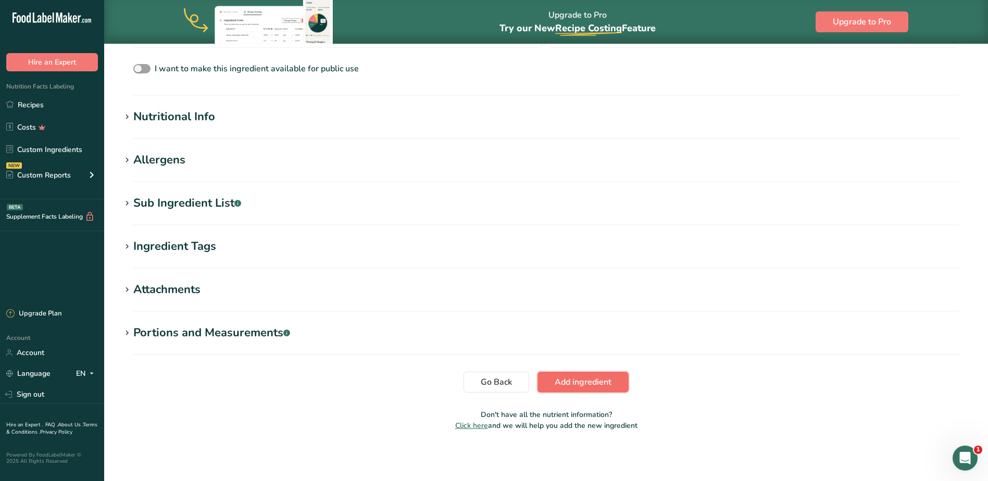
click at [590, 374] on button "Add ingredient" at bounding box center [583, 382] width 91 height 21
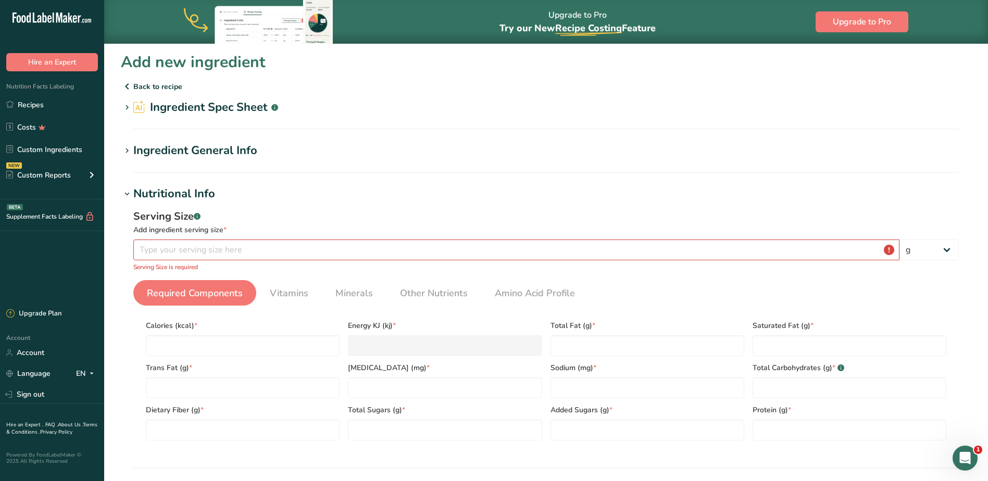
scroll to position [0, 0]
click at [191, 250] on input "number" at bounding box center [516, 251] width 766 height 21
click at [358, 262] on div "Serving Size .a-a{fill:#347362;}.b-a{fill:#fff;} Add ingredient serving size * …" at bounding box center [546, 241] width 826 height 63
click at [357, 253] on input "number" at bounding box center [516, 251] width 766 height 21
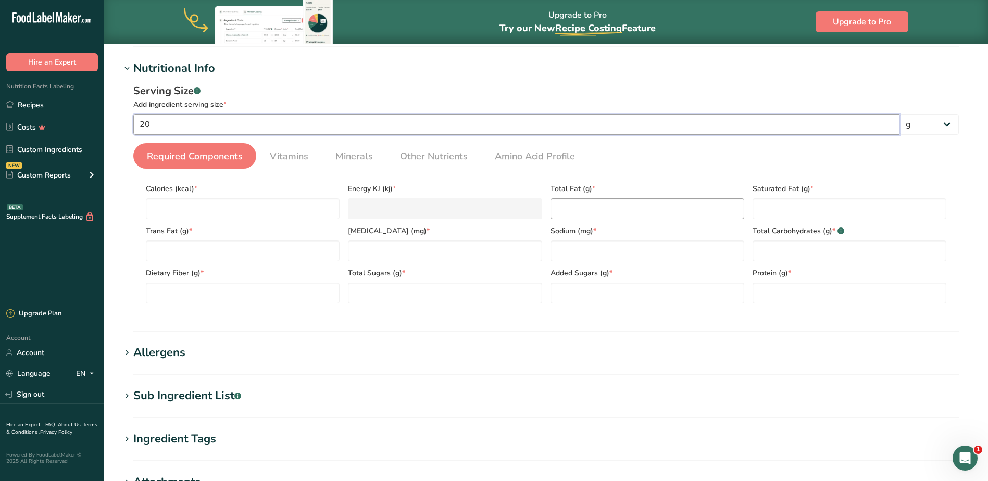
scroll to position [156, 0]
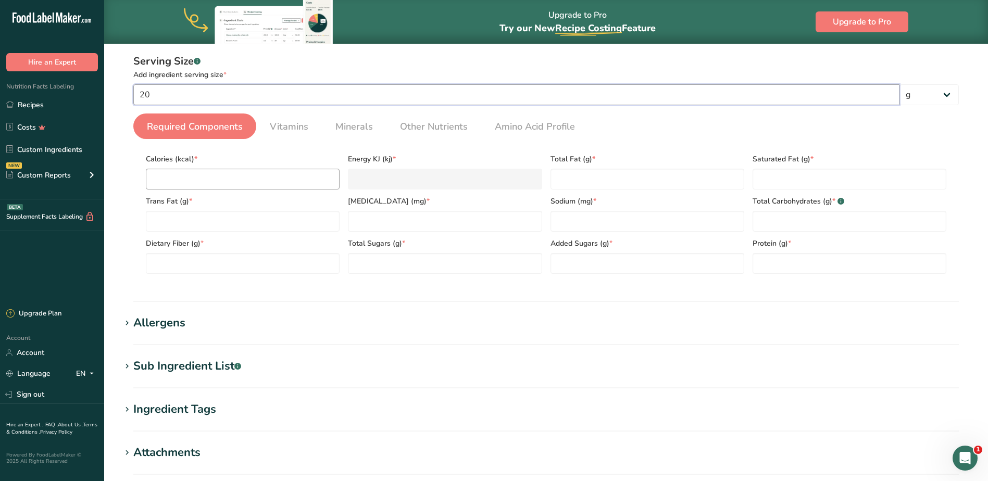
type input "20"
click at [225, 184] on input "number" at bounding box center [243, 179] width 194 height 21
type input "0"
type KJ "0"
type input "0"
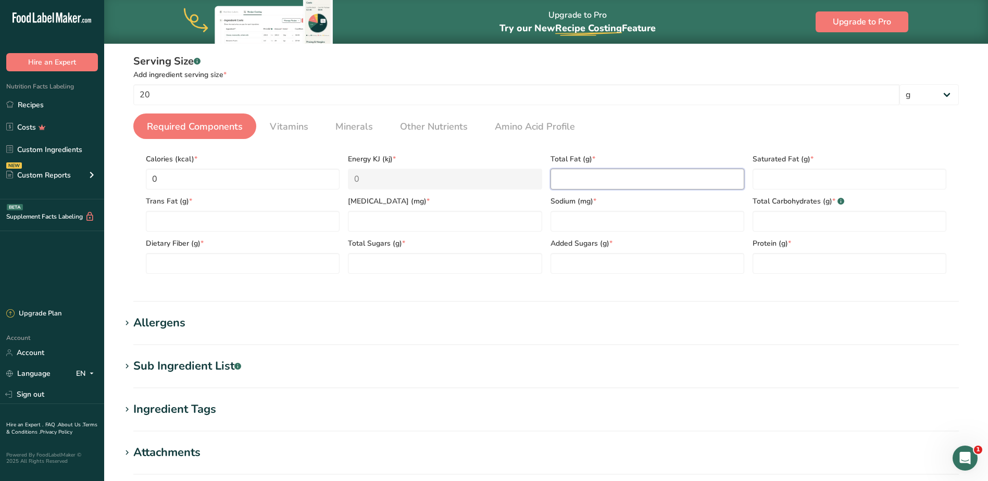
click at [604, 183] on Fat "number" at bounding box center [648, 179] width 194 height 21
type Fat "0"
click at [783, 175] on Fat "number" at bounding box center [850, 179] width 194 height 21
type Fat "0"
click at [176, 219] on Fat "number" at bounding box center [243, 221] width 194 height 21
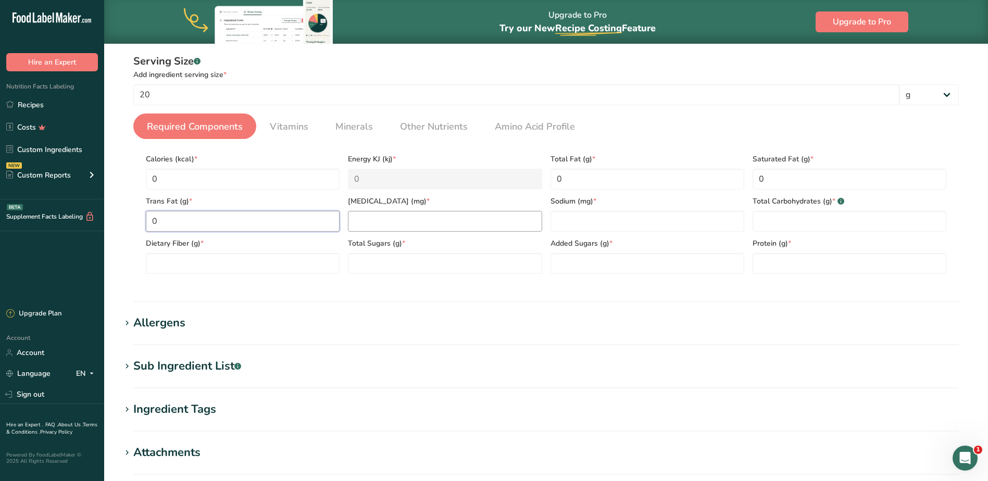
type Fat "0"
click at [488, 216] on input "number" at bounding box center [445, 221] width 194 height 21
type input "0"
click at [596, 217] on input "number" at bounding box center [648, 221] width 194 height 21
type input "0"
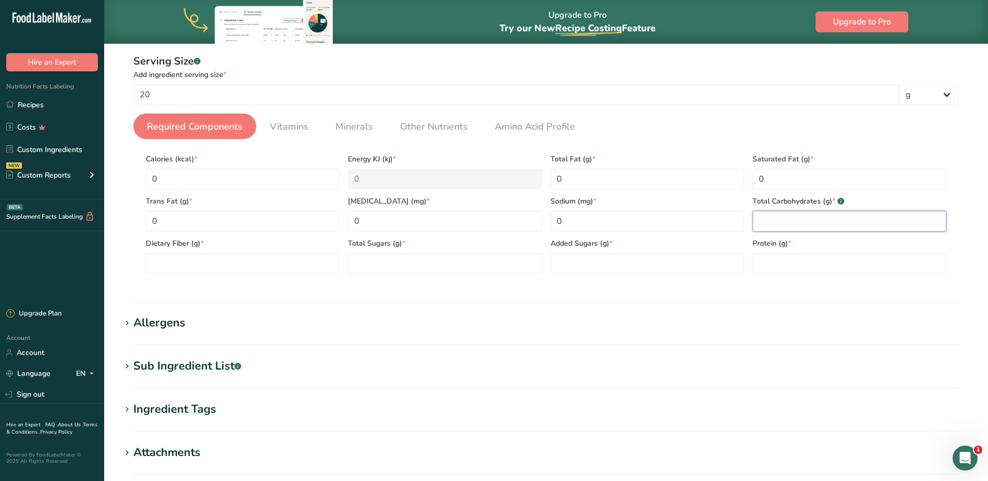
click at [767, 226] on Carbohydrates "number" at bounding box center [850, 221] width 194 height 21
type Carbohydrates "0"
click at [168, 266] on Fiber "number" at bounding box center [243, 263] width 194 height 21
type Fiber "0"
click at [367, 264] on Sugars "number" at bounding box center [445, 263] width 194 height 21
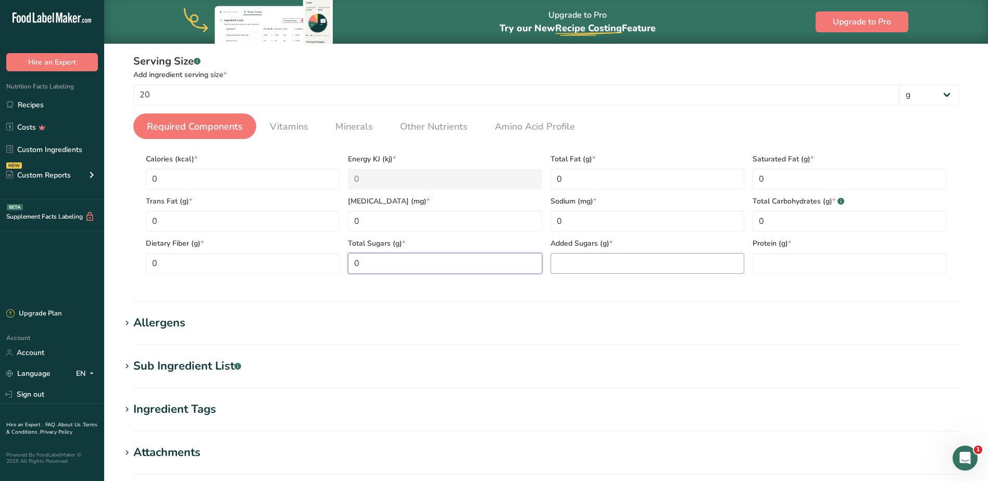
type Sugars "0"
click at [615, 260] on Sugars "number" at bounding box center [648, 263] width 194 height 21
type Sugars "0"
click at [806, 257] on input "number" at bounding box center [850, 263] width 194 height 21
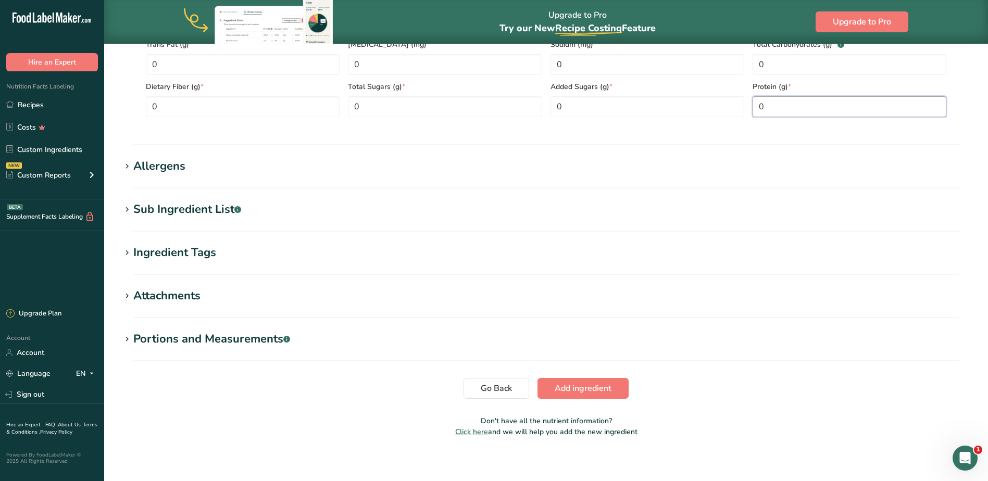
scroll to position [319, 0]
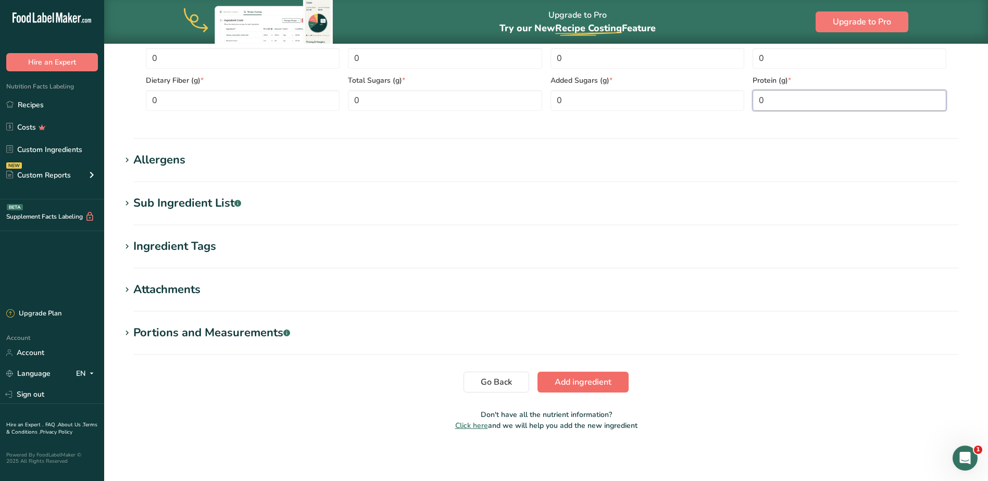
type input "0"
click at [566, 375] on button "Add ingredient" at bounding box center [583, 382] width 91 height 21
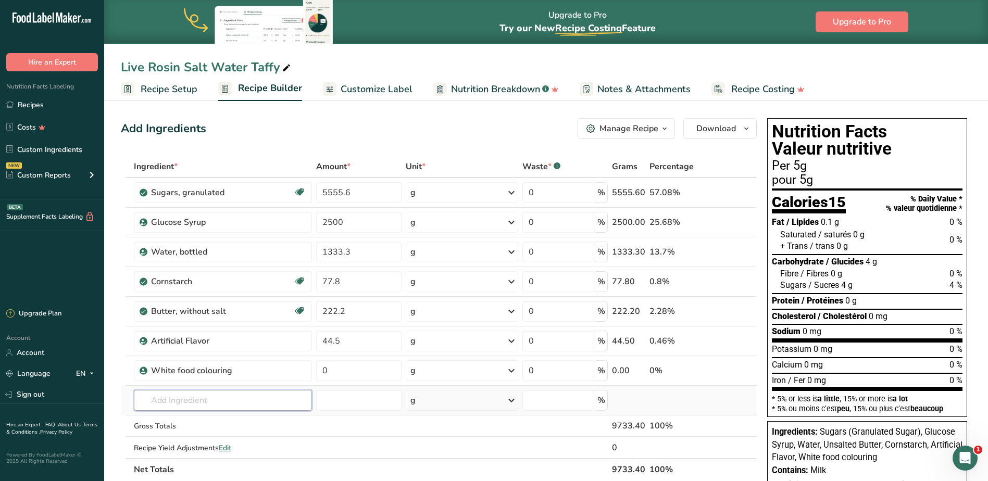
click at [214, 398] on input "text" at bounding box center [223, 400] width 179 height 21
click at [716, 126] on span "Download" at bounding box center [717, 128] width 40 height 13
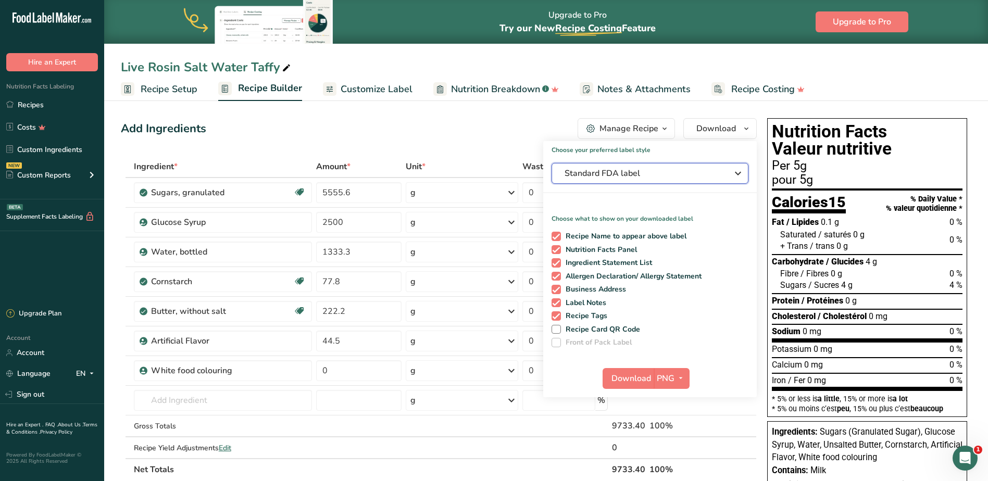
click at [643, 179] on span "Standard FDA label" at bounding box center [643, 173] width 156 height 13
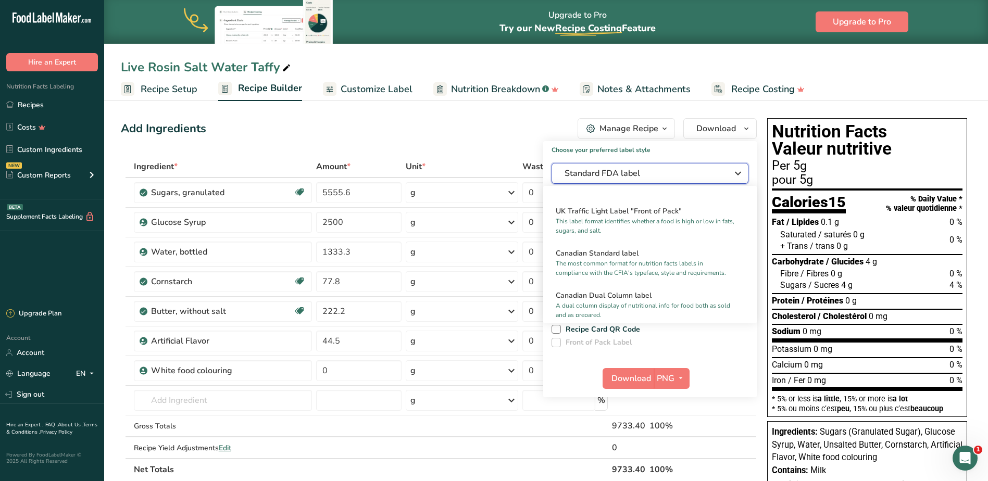
scroll to position [417, 0]
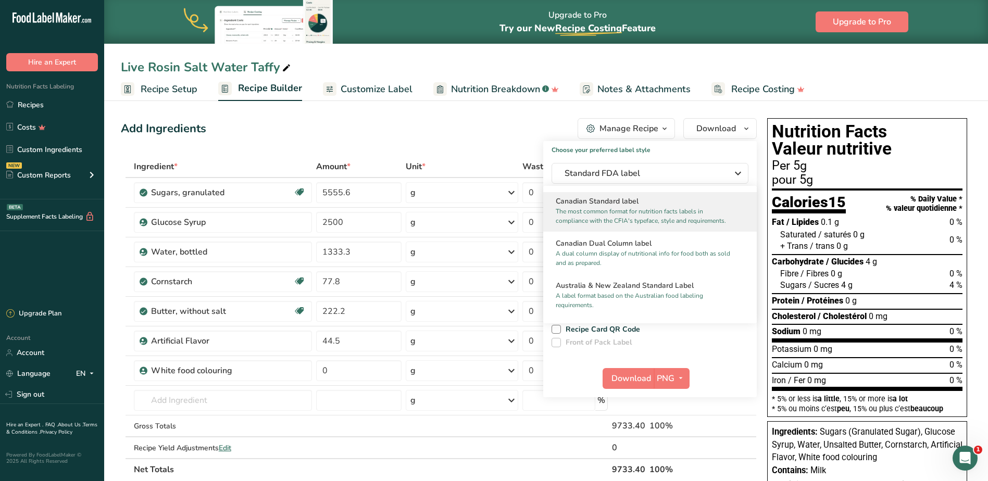
click at [647, 225] on p "The most common format for nutrition facts labels in compliance with the CFIA's…" at bounding box center [645, 216] width 179 height 19
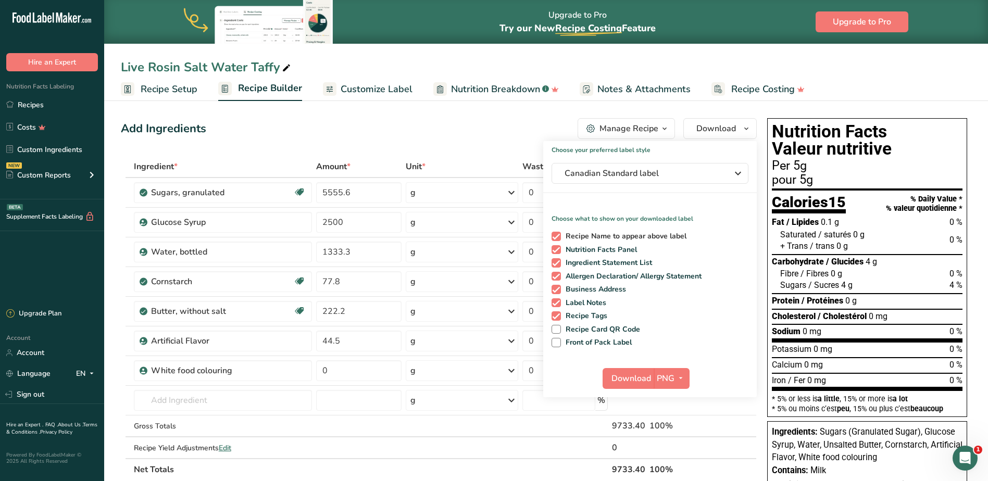
click at [557, 237] on span at bounding box center [556, 236] width 9 height 9
click at [557, 237] on input "Recipe Name to appear above label" at bounding box center [555, 236] width 7 height 7
checkbox input "false"
click at [559, 267] on span at bounding box center [556, 262] width 9 height 9
click at [559, 266] on input "Ingredient Statement List" at bounding box center [555, 262] width 7 height 7
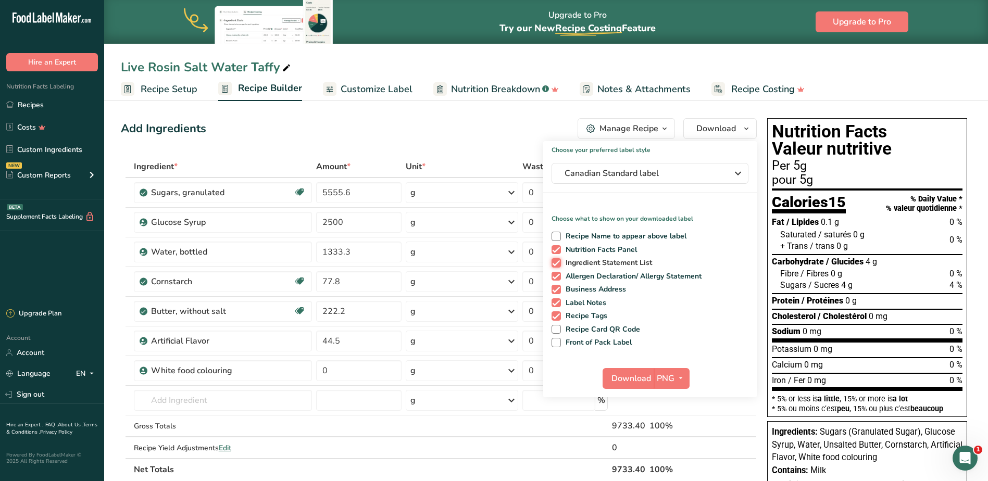
checkbox input "false"
click at [557, 274] on span at bounding box center [556, 276] width 9 height 9
click at [557, 274] on input "Allergen Declaration/ Allergy Statement" at bounding box center [555, 276] width 7 height 7
checkbox input "false"
click at [558, 288] on span at bounding box center [556, 289] width 9 height 9
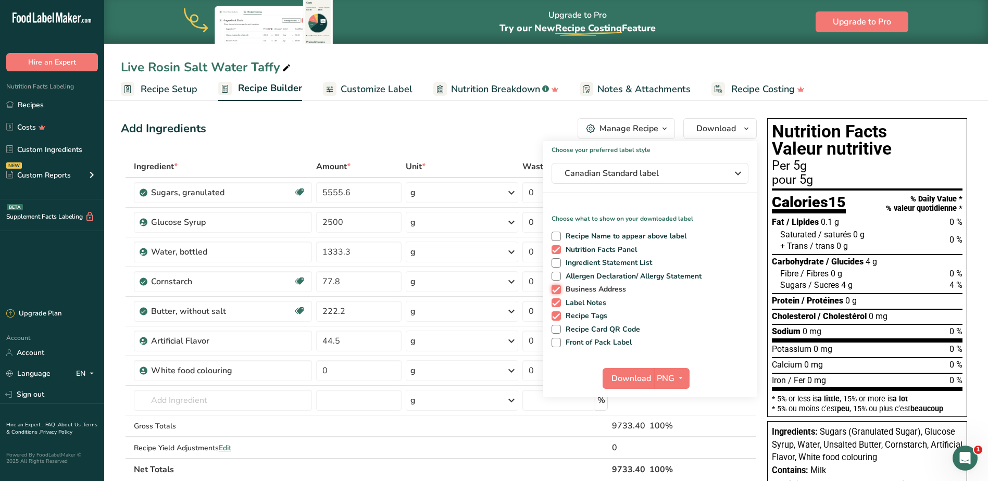
click at [558, 288] on input "Business Address" at bounding box center [555, 289] width 7 height 7
checkbox input "false"
click at [559, 301] on span at bounding box center [556, 303] width 9 height 9
click at [559, 301] on input "Label Notes" at bounding box center [555, 303] width 7 height 7
checkbox input "false"
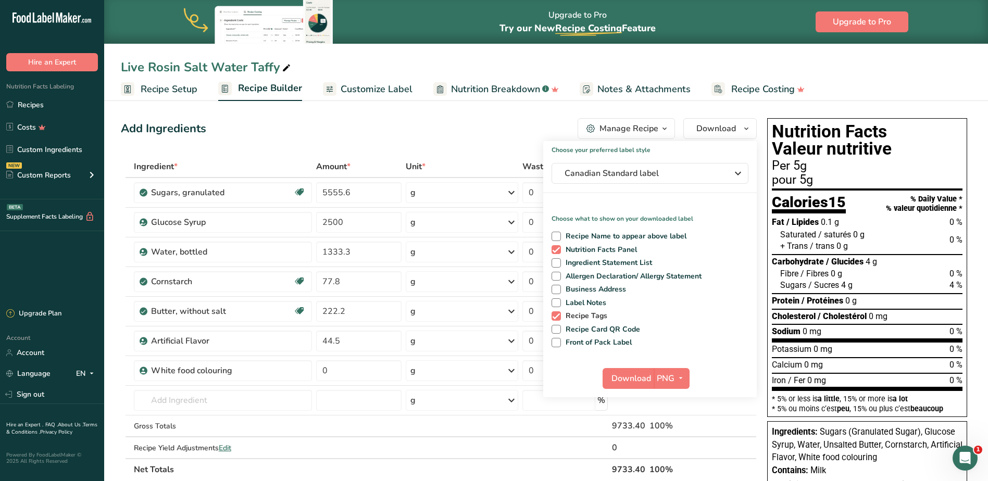
click at [558, 317] on span at bounding box center [556, 316] width 9 height 9
click at [558, 317] on input "Recipe Tags" at bounding box center [555, 316] width 7 height 7
checkbox input "false"
click at [654, 378] on button "PNG" at bounding box center [672, 378] width 36 height 21
click at [678, 396] on link "PNG" at bounding box center [673, 399] width 33 height 17
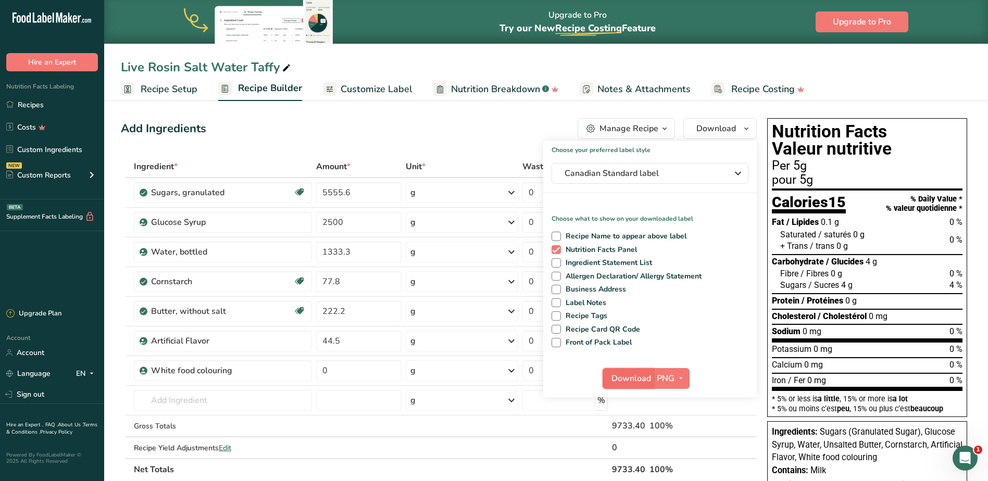
click at [633, 381] on span "Download" at bounding box center [632, 379] width 40 height 13
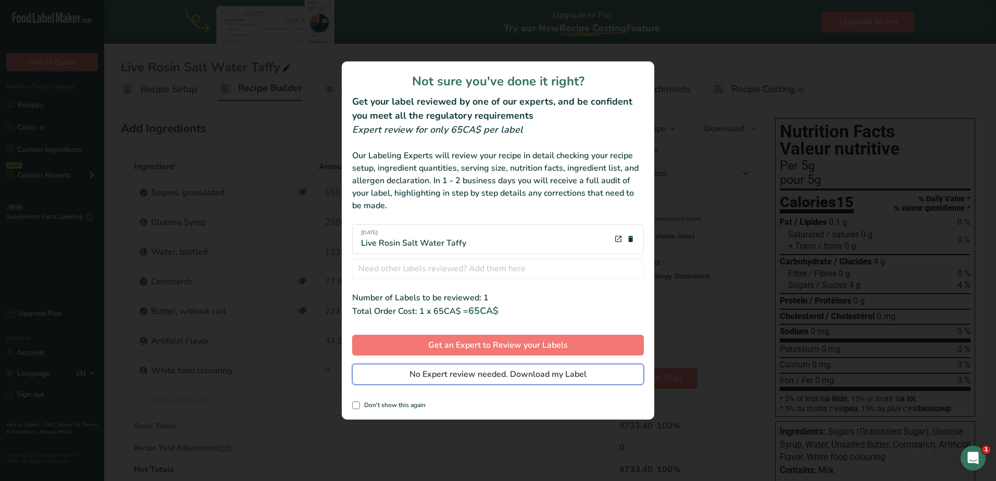
click at [504, 371] on span "No Expert review needed. Download my Label" at bounding box center [498, 374] width 177 height 13
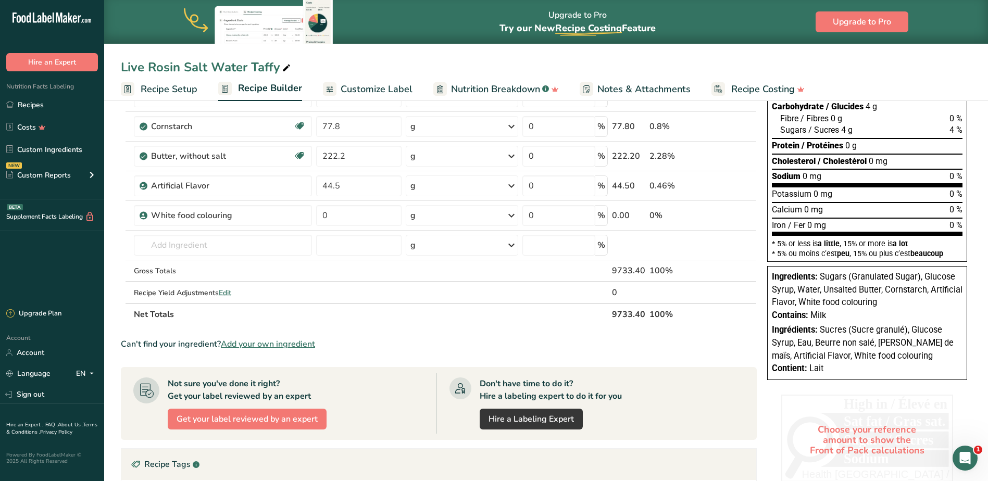
scroll to position [156, 0]
